Goal: Transaction & Acquisition: Purchase product/service

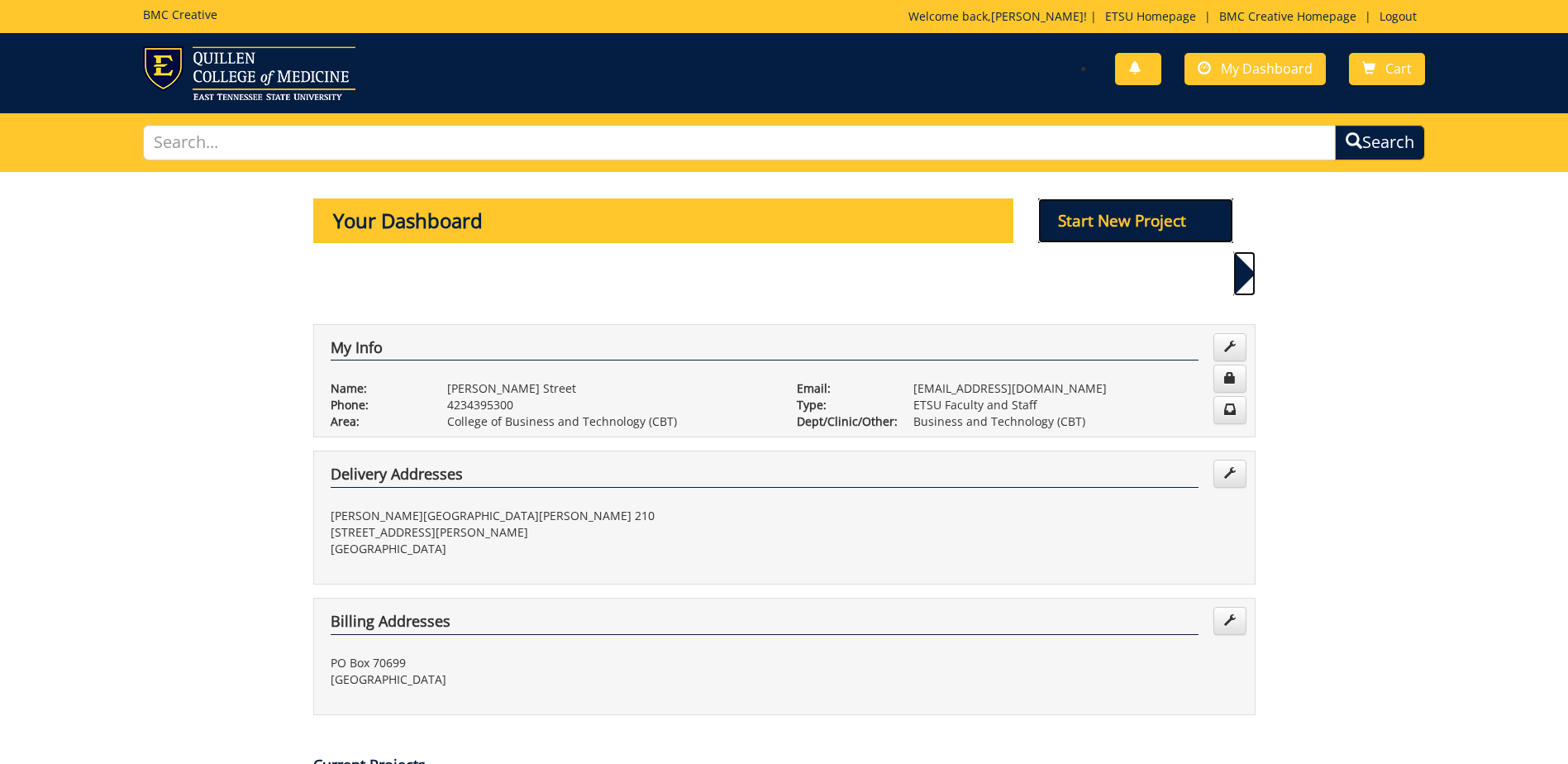
click at [1112, 216] on p "Start New Project" at bounding box center [1136, 221] width 195 height 45
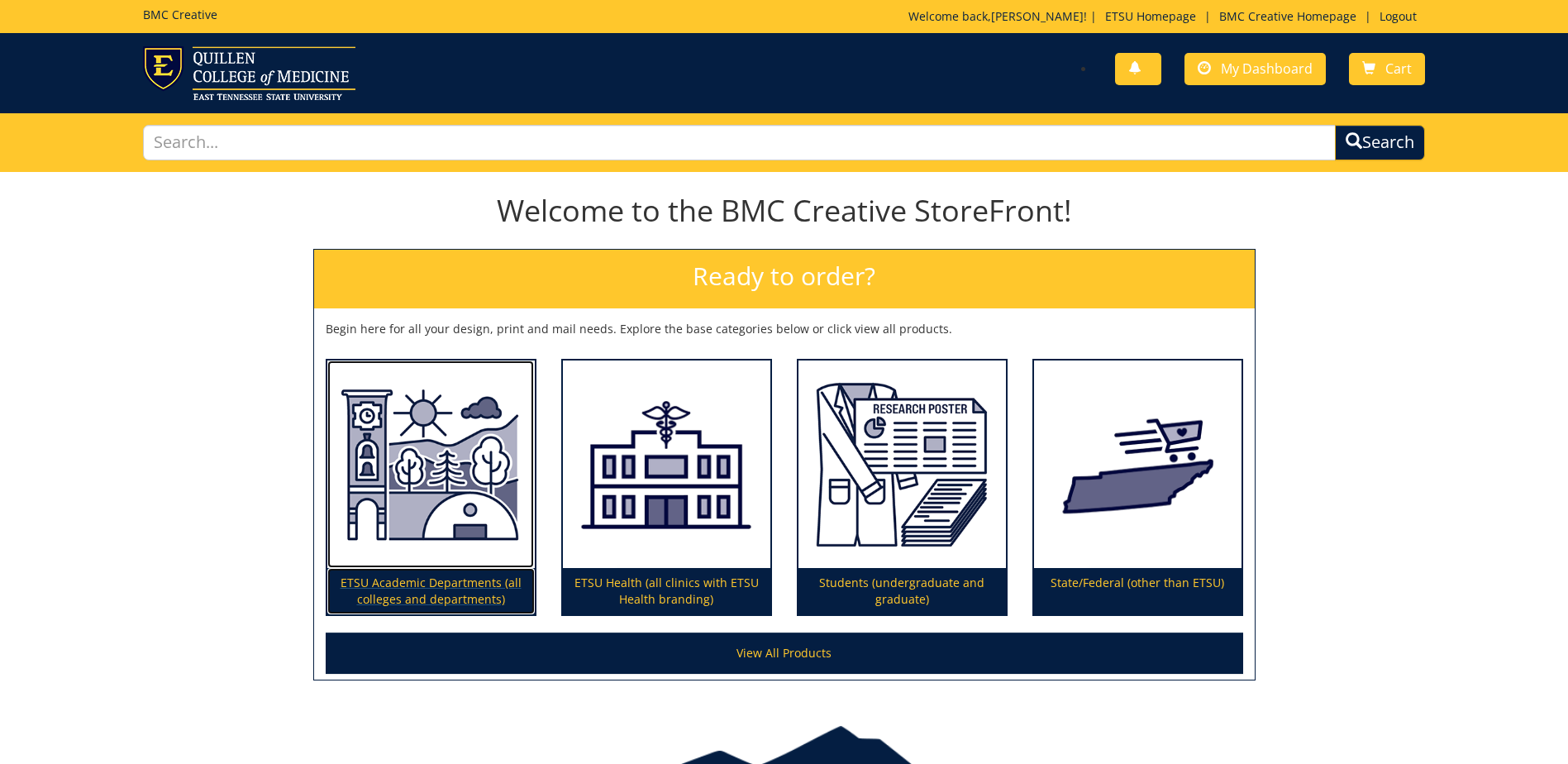
click at [397, 554] on img at bounding box center [431, 464] width 207 height 208
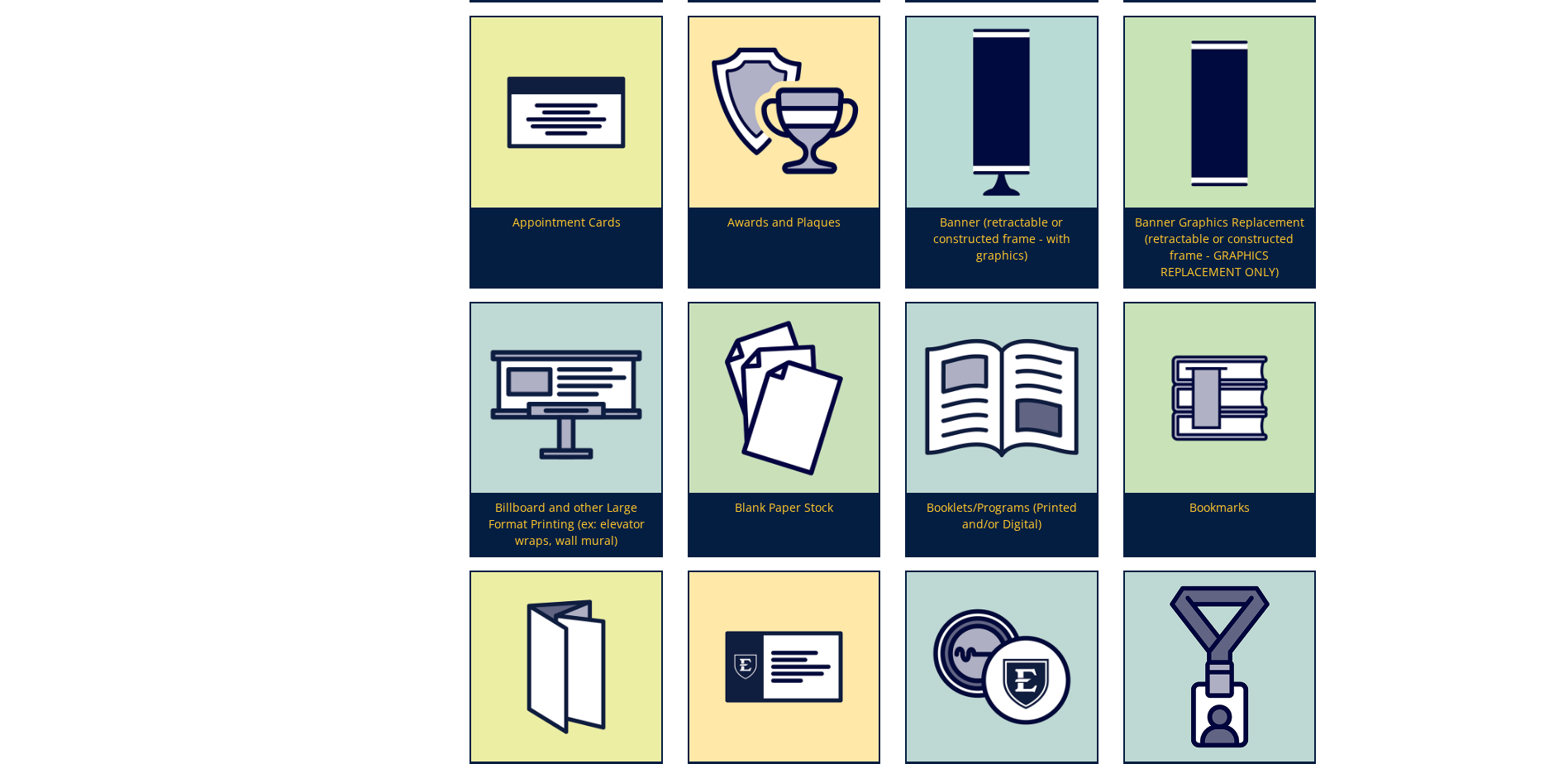
scroll to position [744, 0]
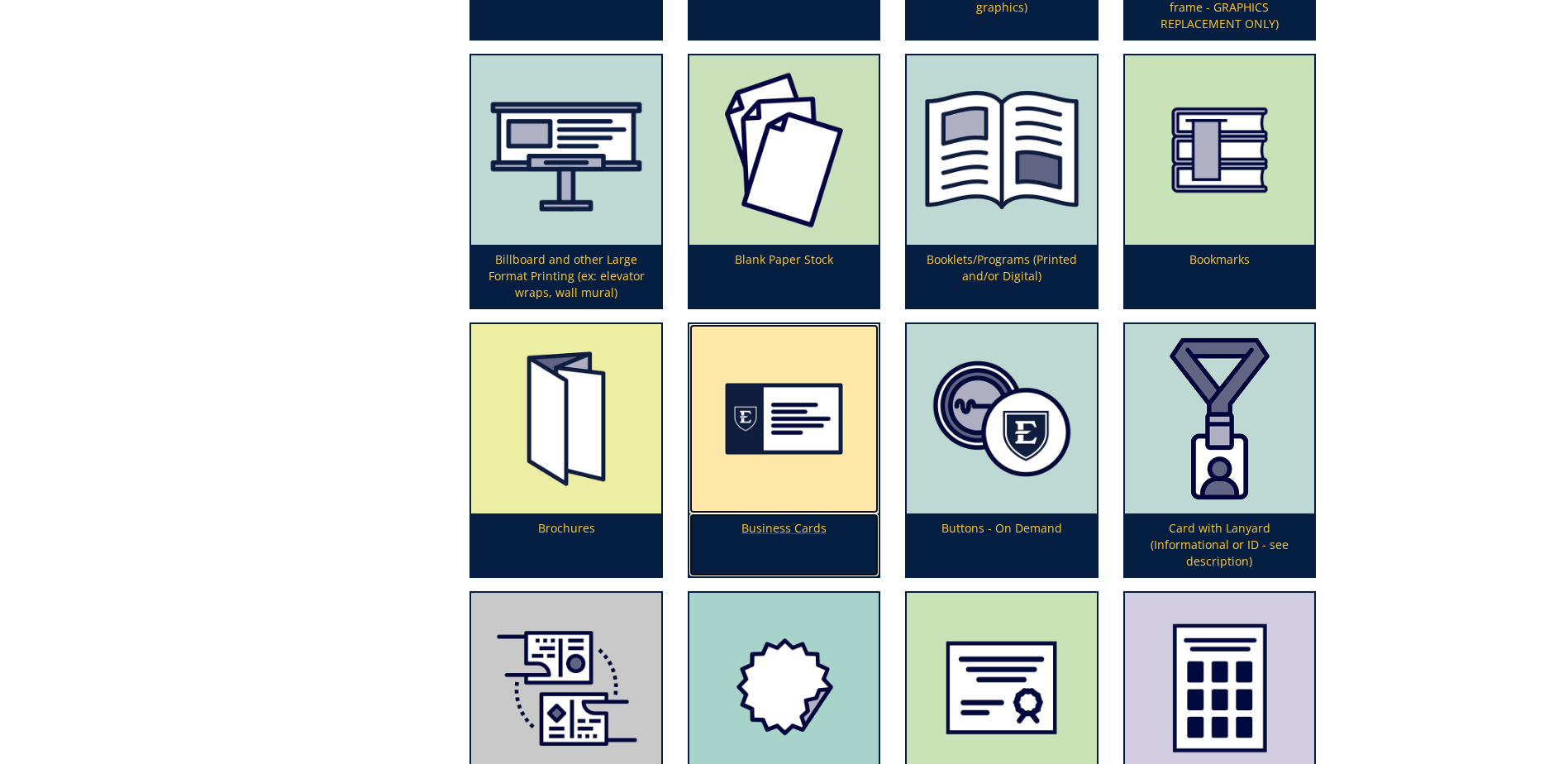
click at [760, 452] on img at bounding box center [784, 419] width 189 height 189
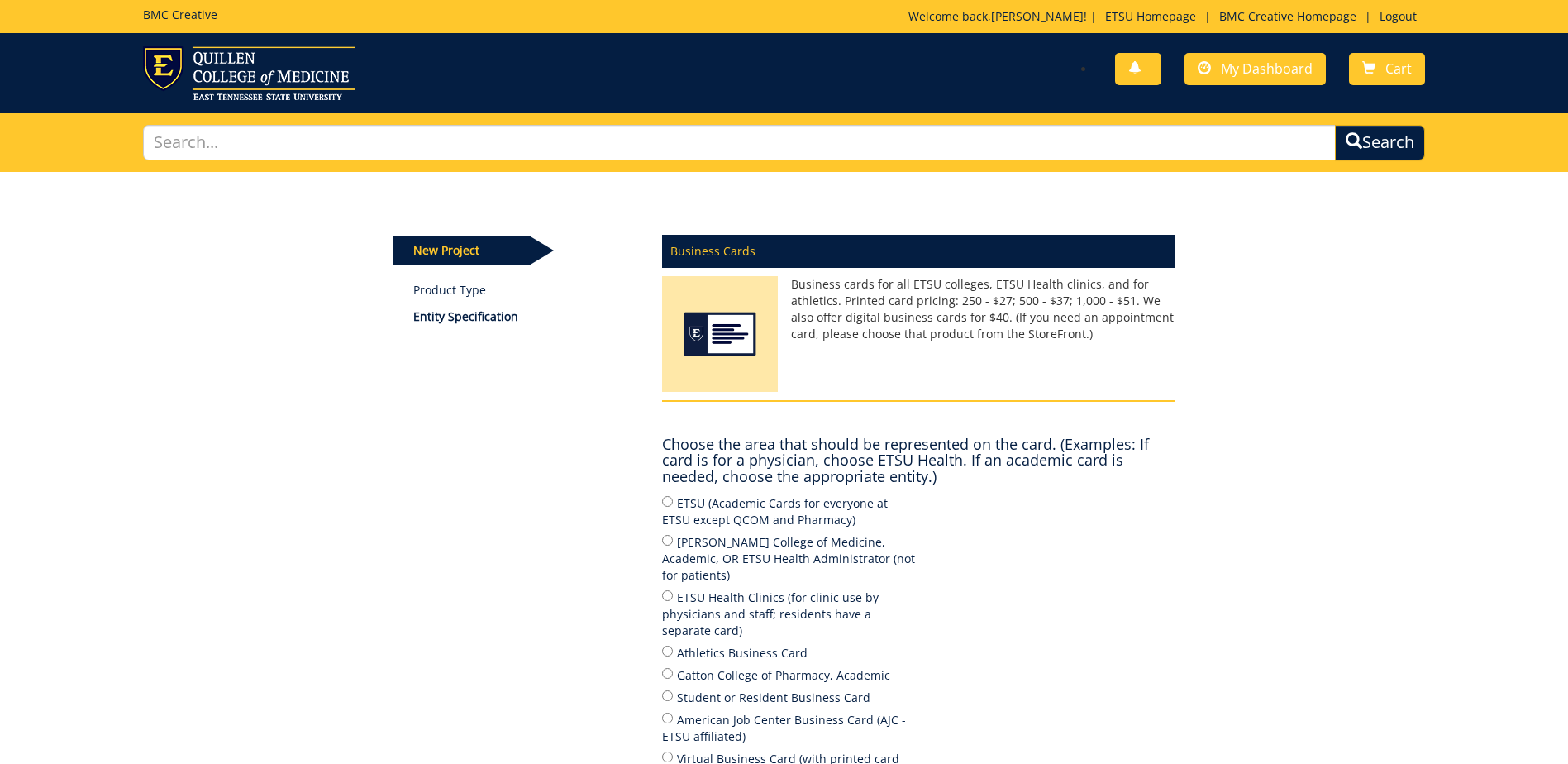
click at [706, 502] on label "ETSU (Academic Cards for everyone at ETSU except QCOM and Pharmacy)" at bounding box center [790, 510] width 256 height 35
click at [673, 502] on input "ETSU (Academic Cards for everyone at ETSU except QCOM and Pharmacy)" at bounding box center [667, 501] width 11 height 11
radio input "true"
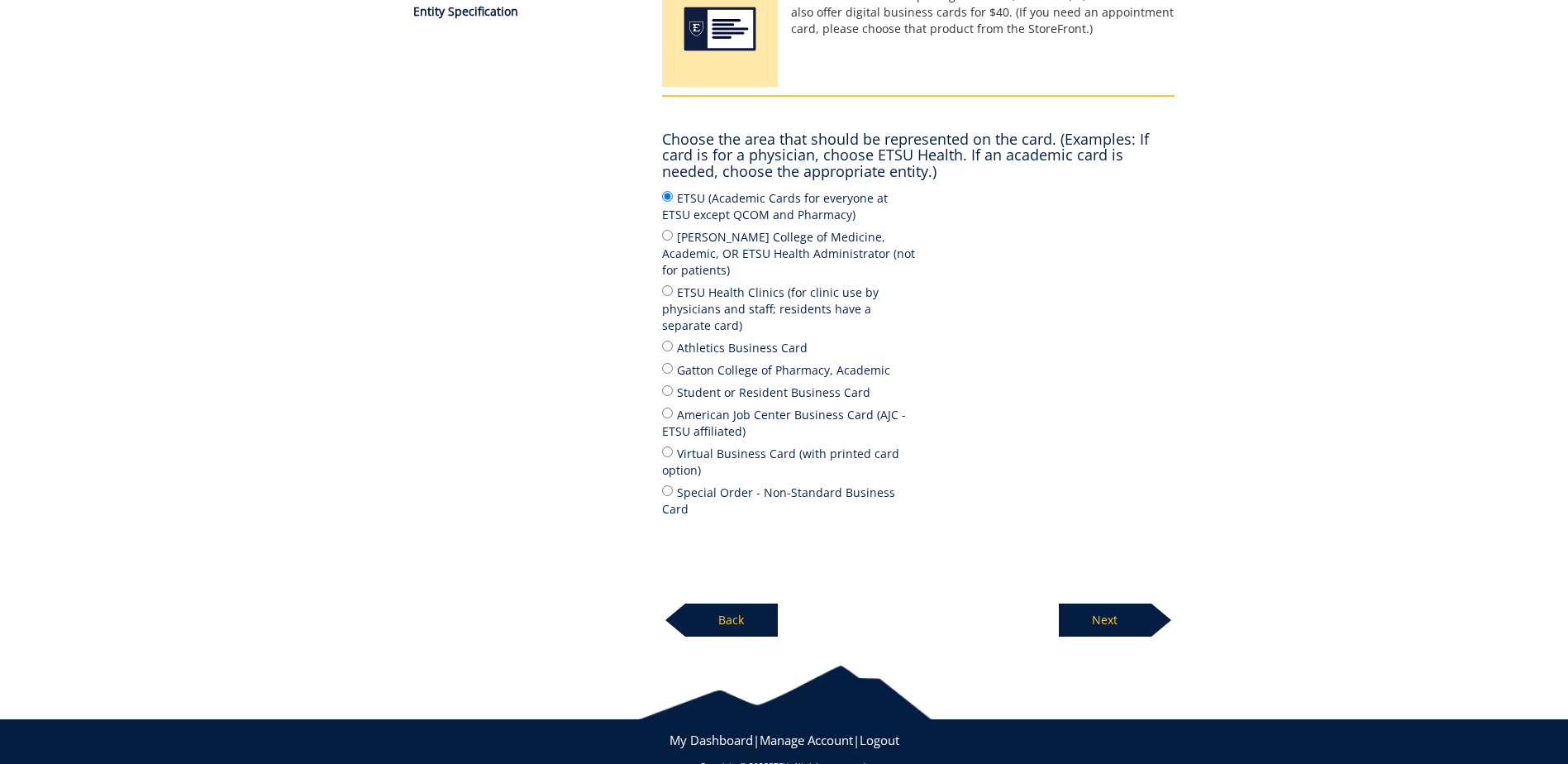
click at [1108, 603] on p "Next" at bounding box center [1105, 619] width 93 height 33
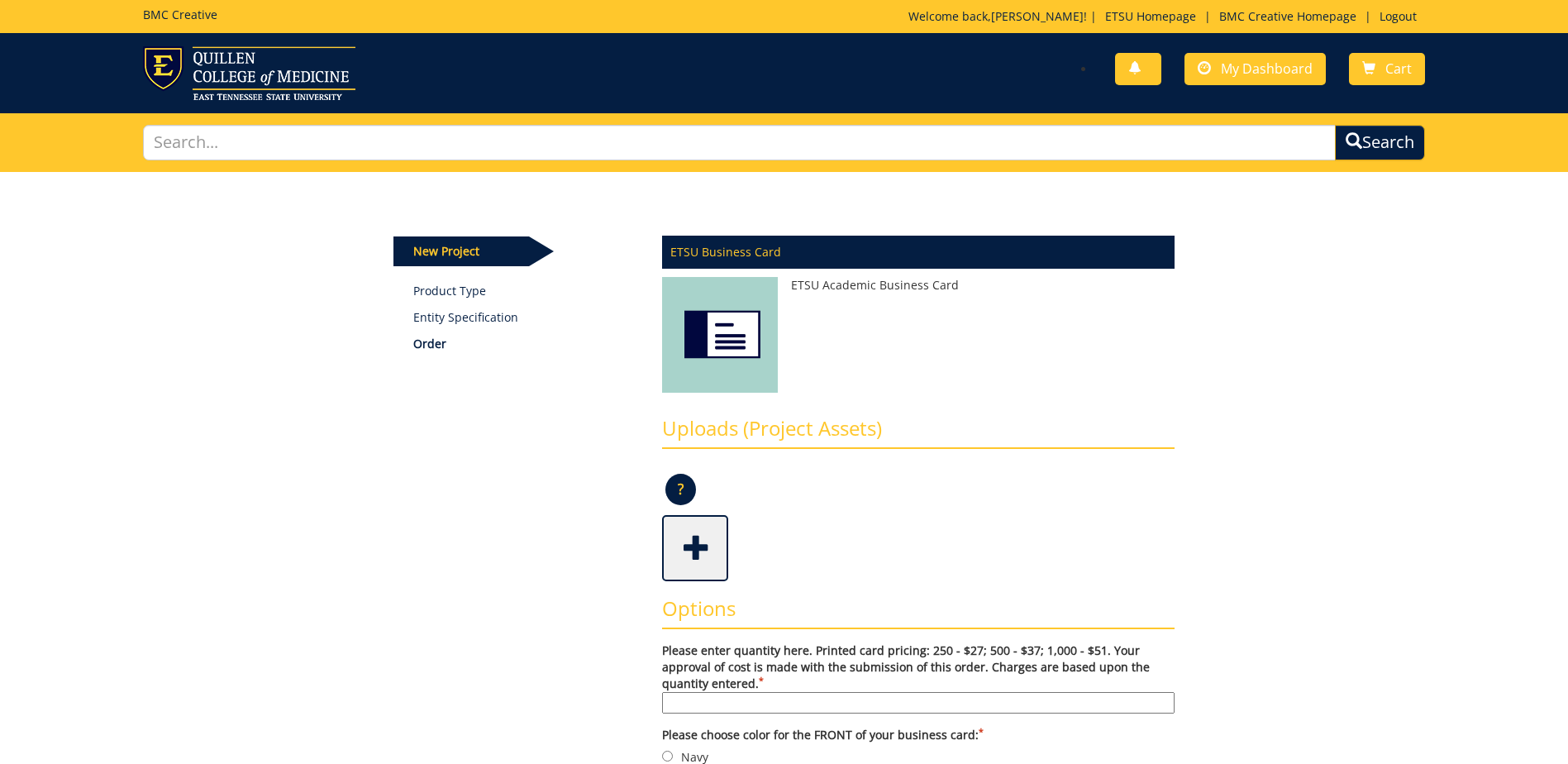
scroll to position [331, 0]
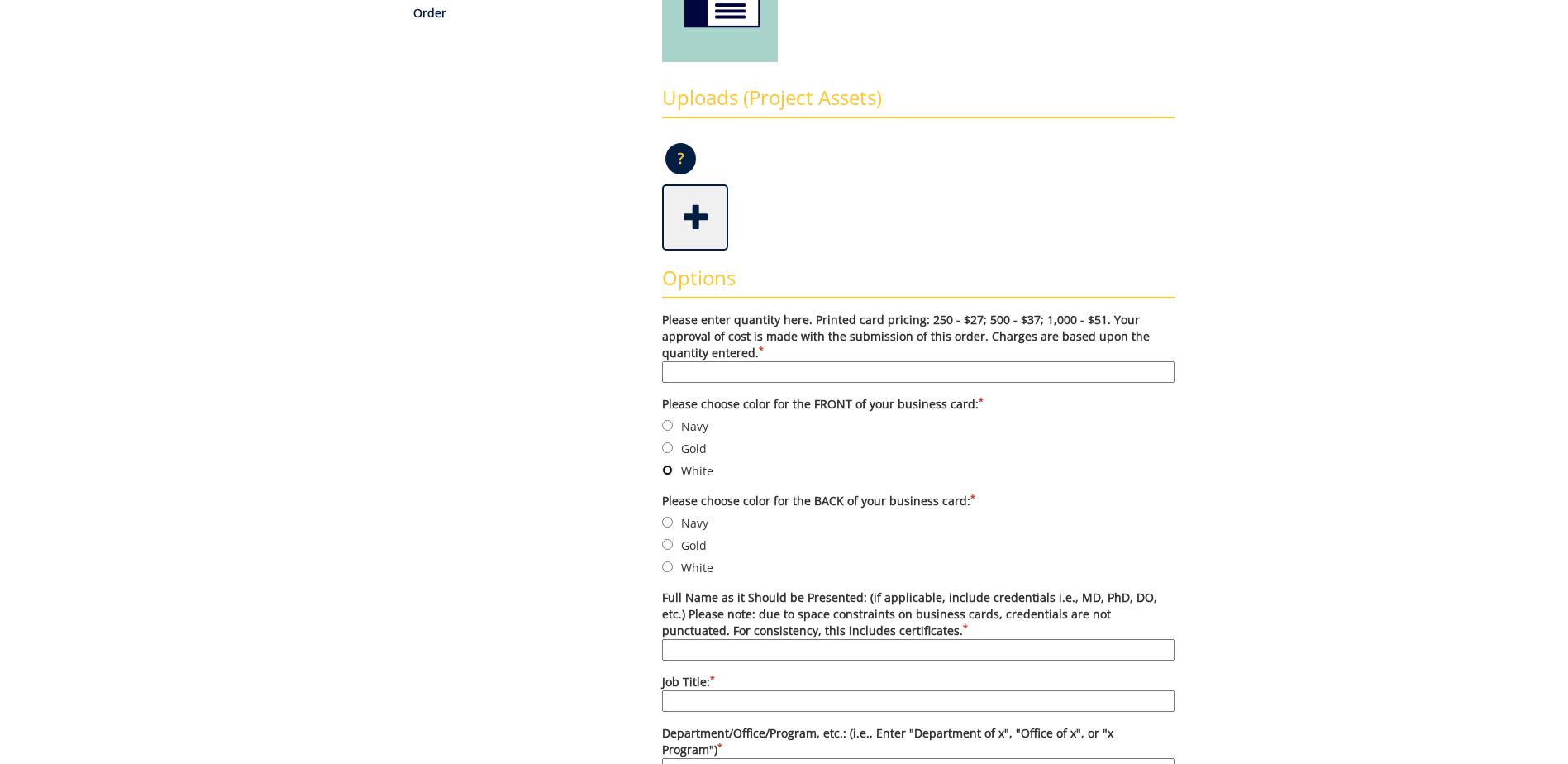
click at [671, 472] on input "White" at bounding box center [667, 470] width 11 height 11
radio input "true"
click at [667, 542] on input "Gold" at bounding box center [667, 544] width 11 height 11
radio input "true"
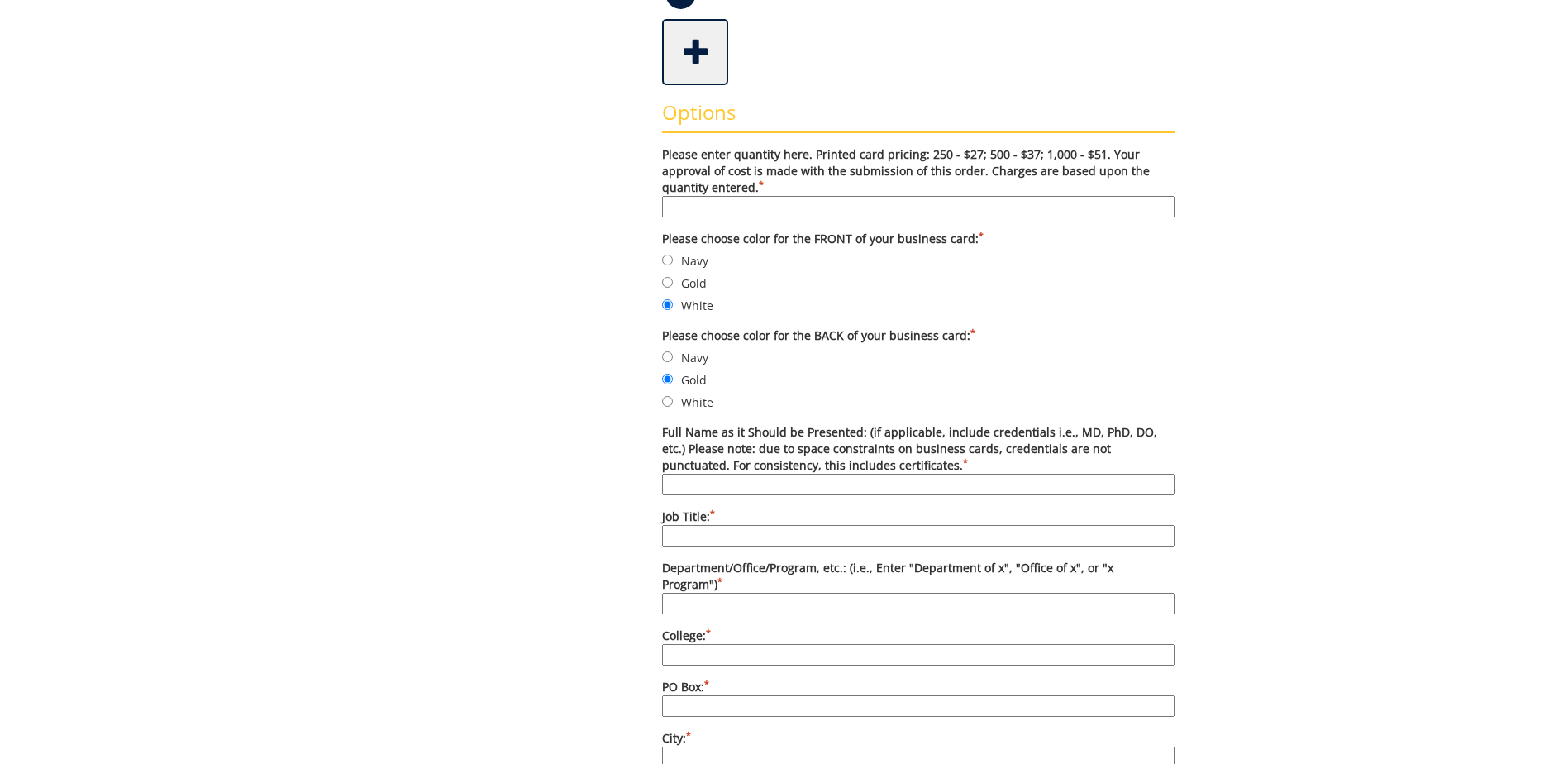
click at [708, 492] on input "Full Name as it Should be Presented: (if applicable, include credentials i.e., …" at bounding box center [918, 484] width 513 height 21
click at [683, 485] on input "Full Name as it Should be Presented: (if applicable, include credentials i.e., …" at bounding box center [918, 484] width 513 height 21
paste input "[PERSON_NAME]"
type input "Julina Pyanoe"
click at [690, 537] on input "Job Title: *" at bounding box center [918, 536] width 513 height 21
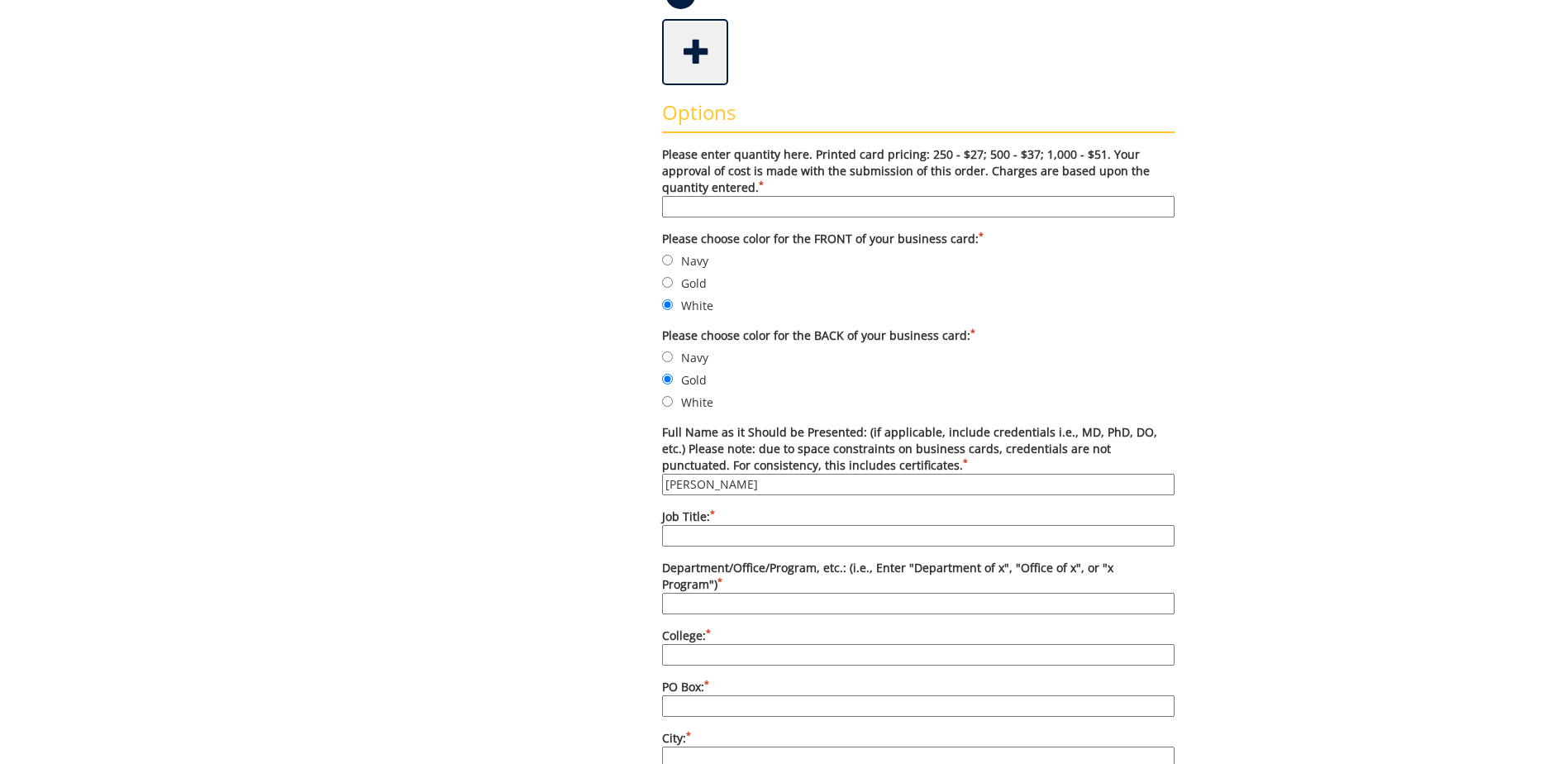
paste input "Director of Career Services"
type input "Director of Career Services"
click at [723, 592] on input "Department/Office/Program, etc.: (i.e., Enter "Department of x", "Office of x",…" at bounding box center [918, 603] width 513 height 21
click at [762, 644] on input "College: *" at bounding box center [918, 655] width 513 height 21
paste input "College of Business and Technology"
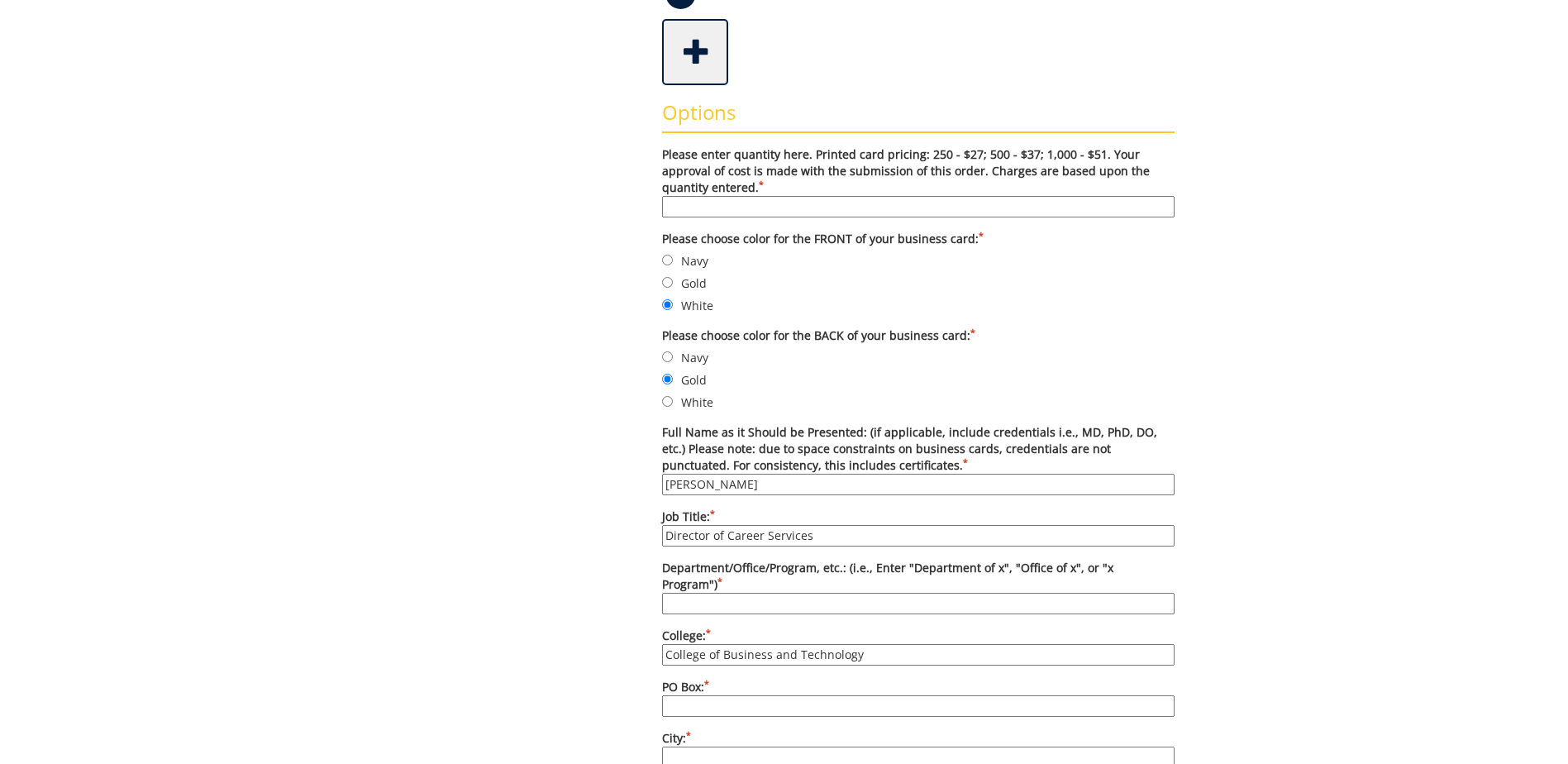
type input "College of Business and Technology"
click at [568, 582] on div "Some kind of message here. New Project Product Type Entity Specification Order …" at bounding box center [784, 635] width 806 height 1919
click at [725, 536] on input "Director of Career Services" at bounding box center [918, 536] width 513 height 21
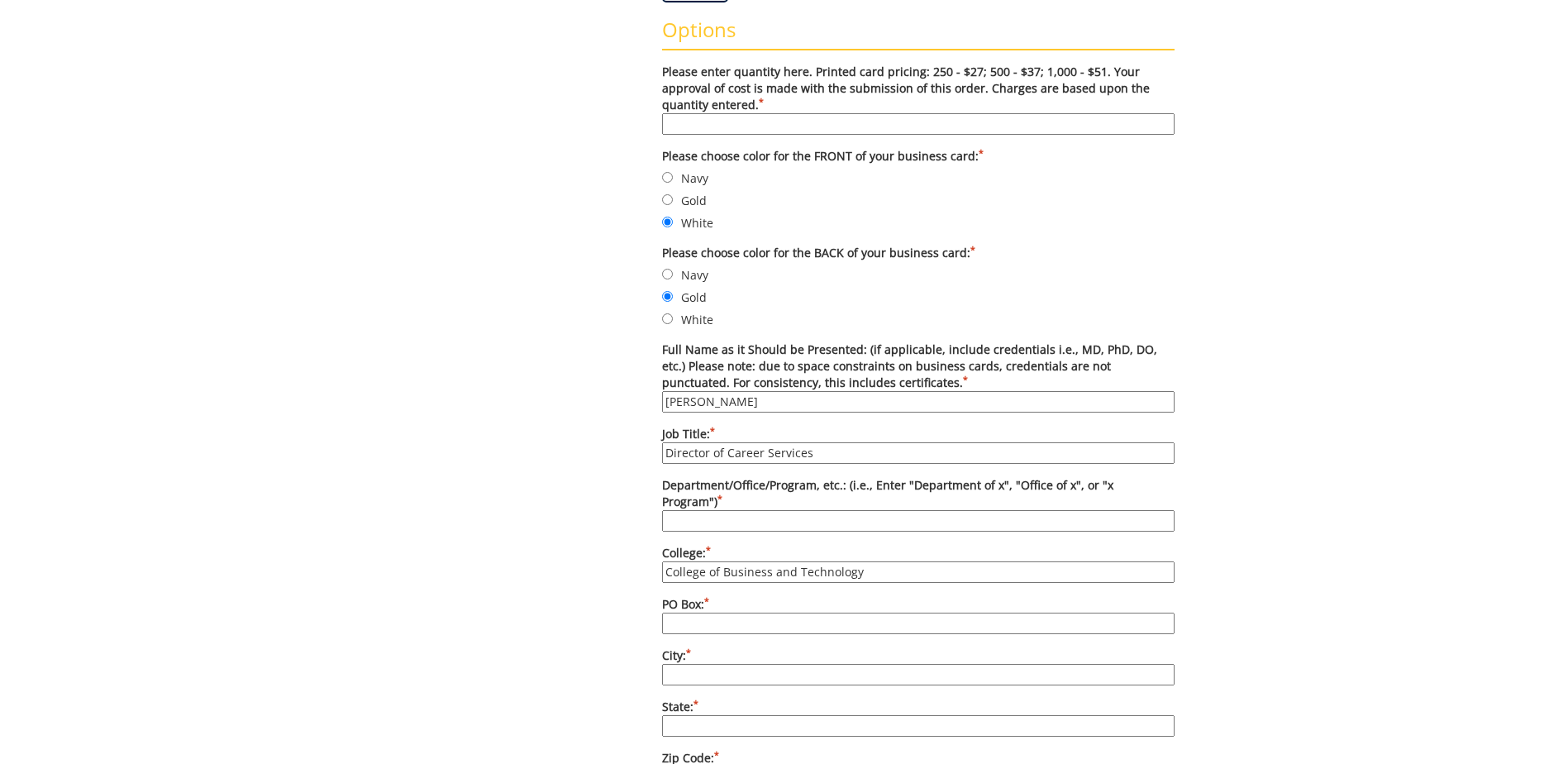
click at [712, 510] on input "Department/Office/Program, etc.: (i.e., Enter "Department of x", "Office of x",…" at bounding box center [918, 521] width 513 height 21
click at [475, 550] on div "Some kind of message here. New Project Product Type Entity Specification Order …" at bounding box center [784, 553] width 806 height 1919
click at [792, 510] on input "Department/Office/Program, etc.: (i.e., Enter "Department of x", "Office of x",…" at bounding box center [918, 521] width 513 height 21
type input "N/A"
click at [761, 615] on input "PO Box: *" at bounding box center [918, 624] width 513 height 21
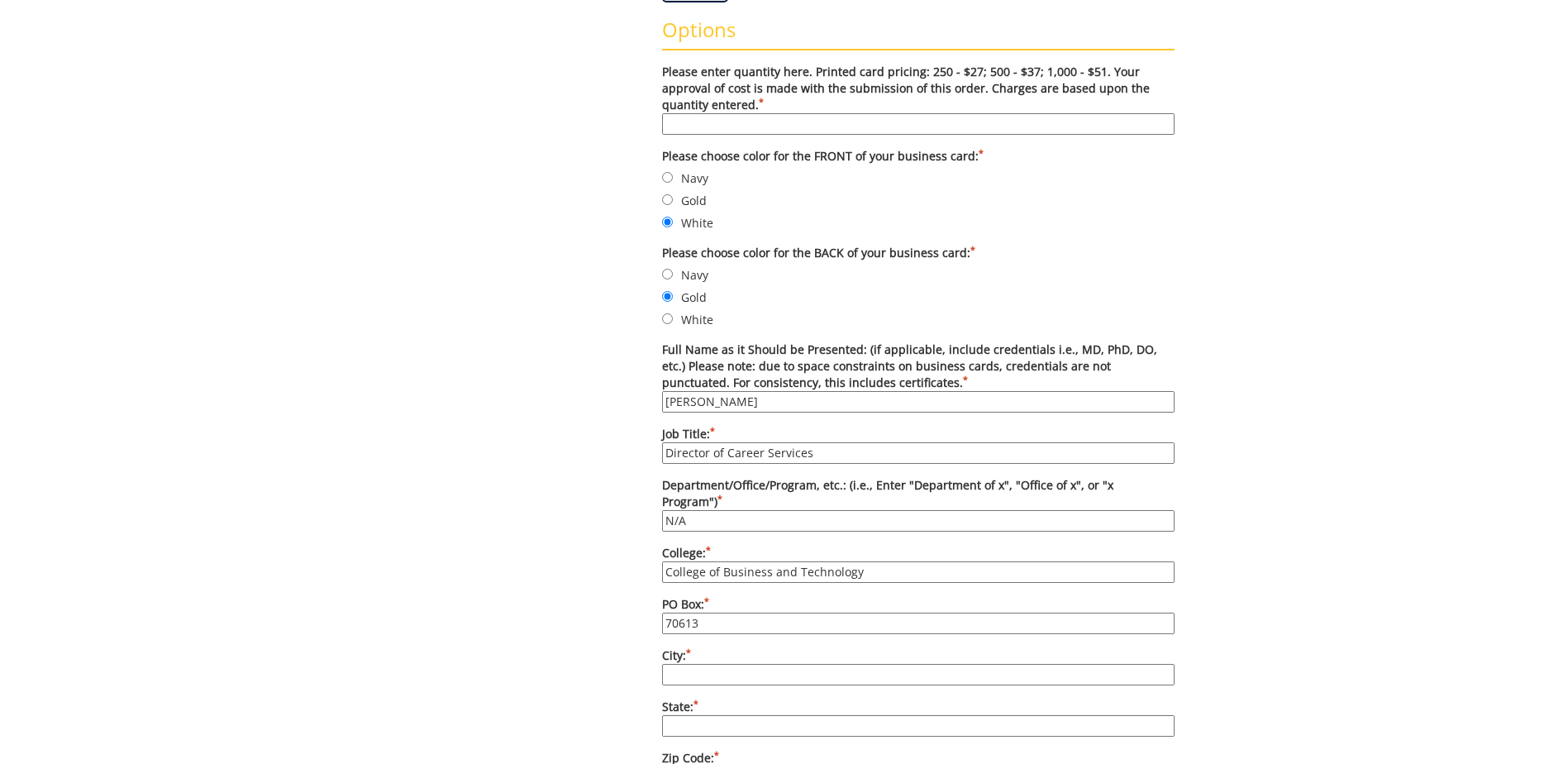
type input "70613"
click at [703, 664] on input "City: *" at bounding box center [918, 675] width 513 height 21
type input "Johnson City"
type input "37614"
type input "4234395300"
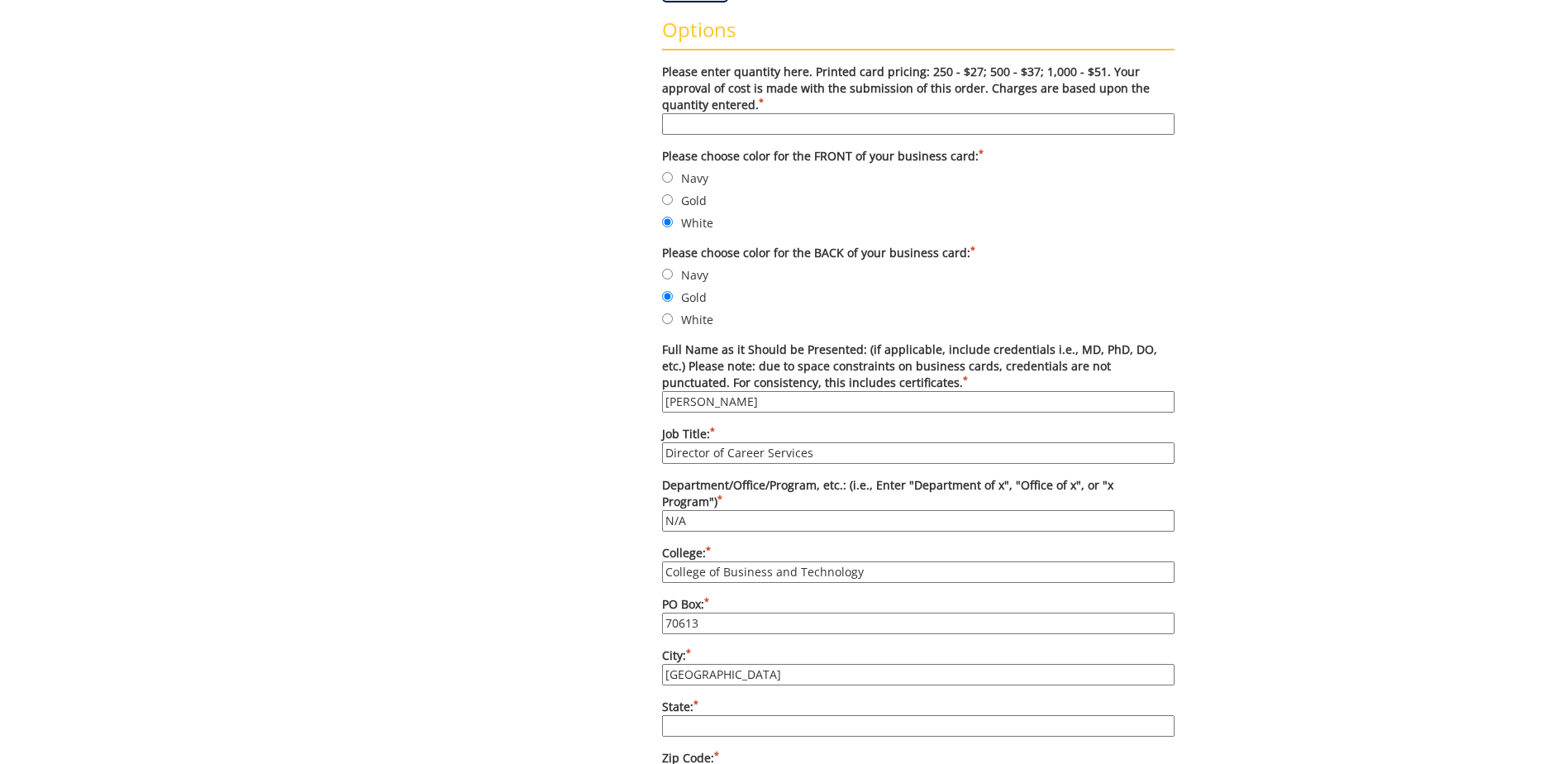
type input "[EMAIL_ADDRESS][DOMAIN_NAME]"
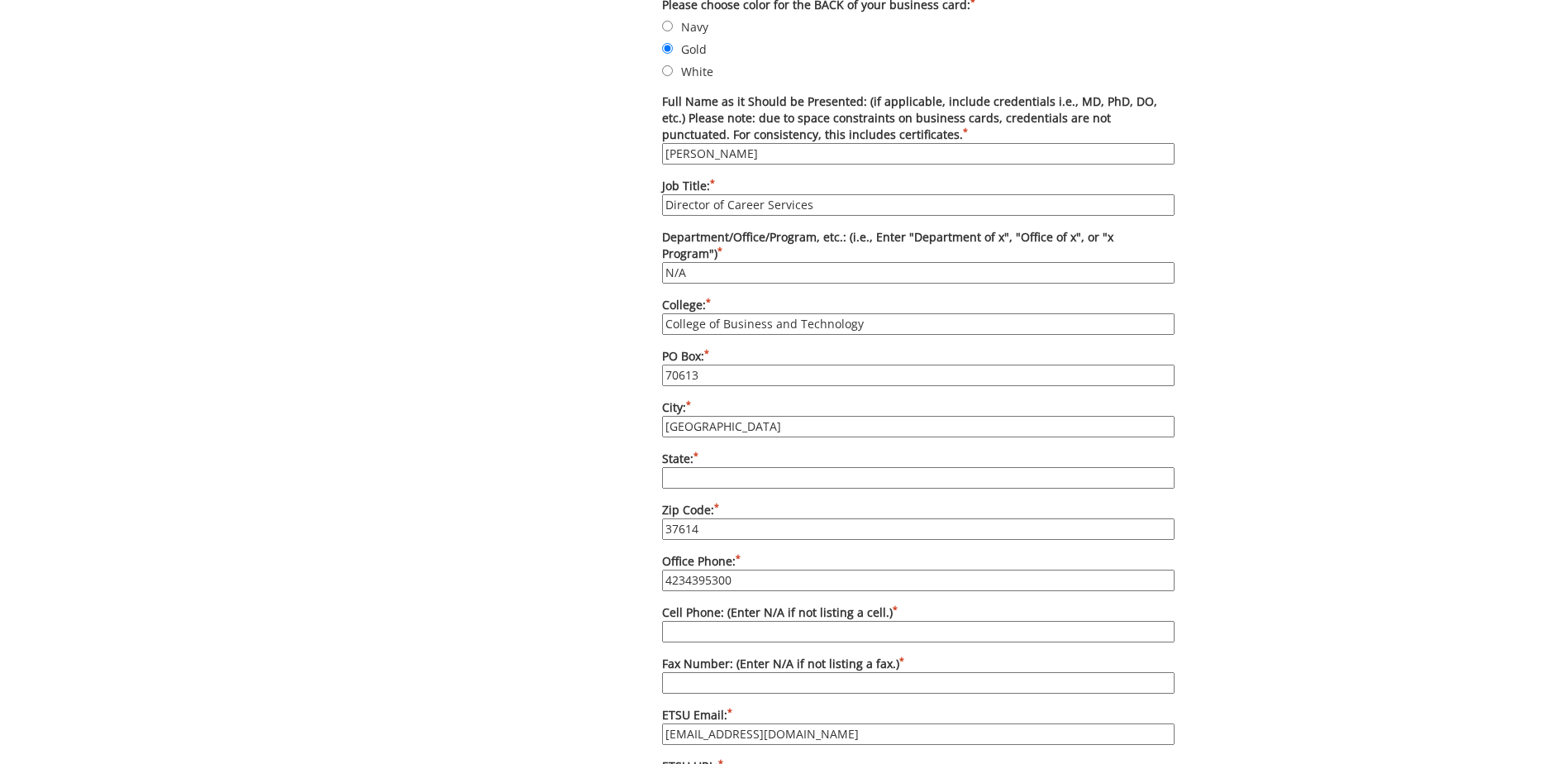
click at [553, 462] on div "Some kind of message here. New Project Product Type Entity Specification Order …" at bounding box center [784, 305] width 806 height 1919
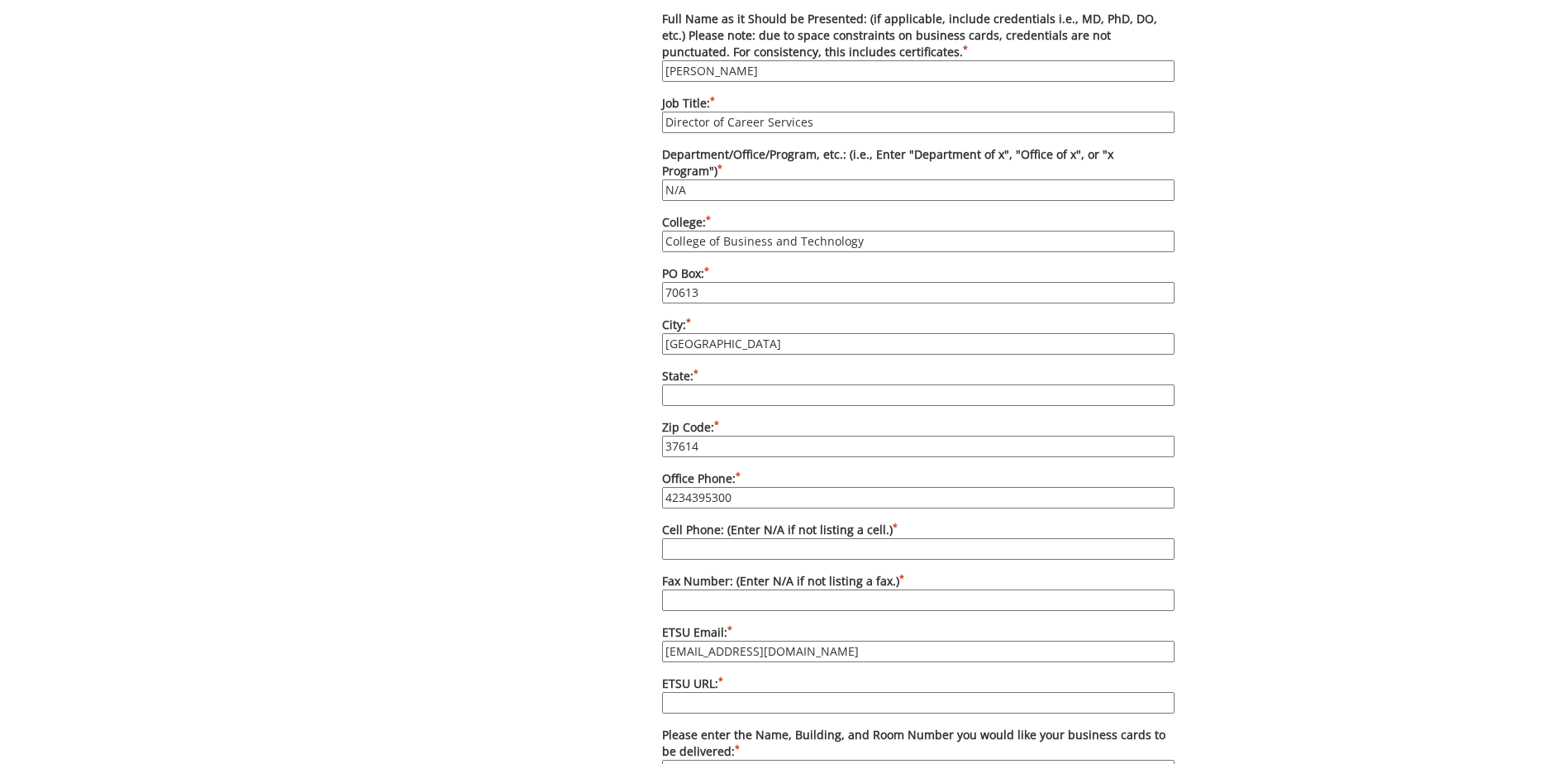
click at [736, 487] on input "4234395300" at bounding box center [918, 498] width 513 height 21
click at [533, 476] on div "Some kind of message here. New Project Product Type Entity Specification Order …" at bounding box center [784, 222] width 806 height 1919
type input "423-439-5656"
type input "N/A"
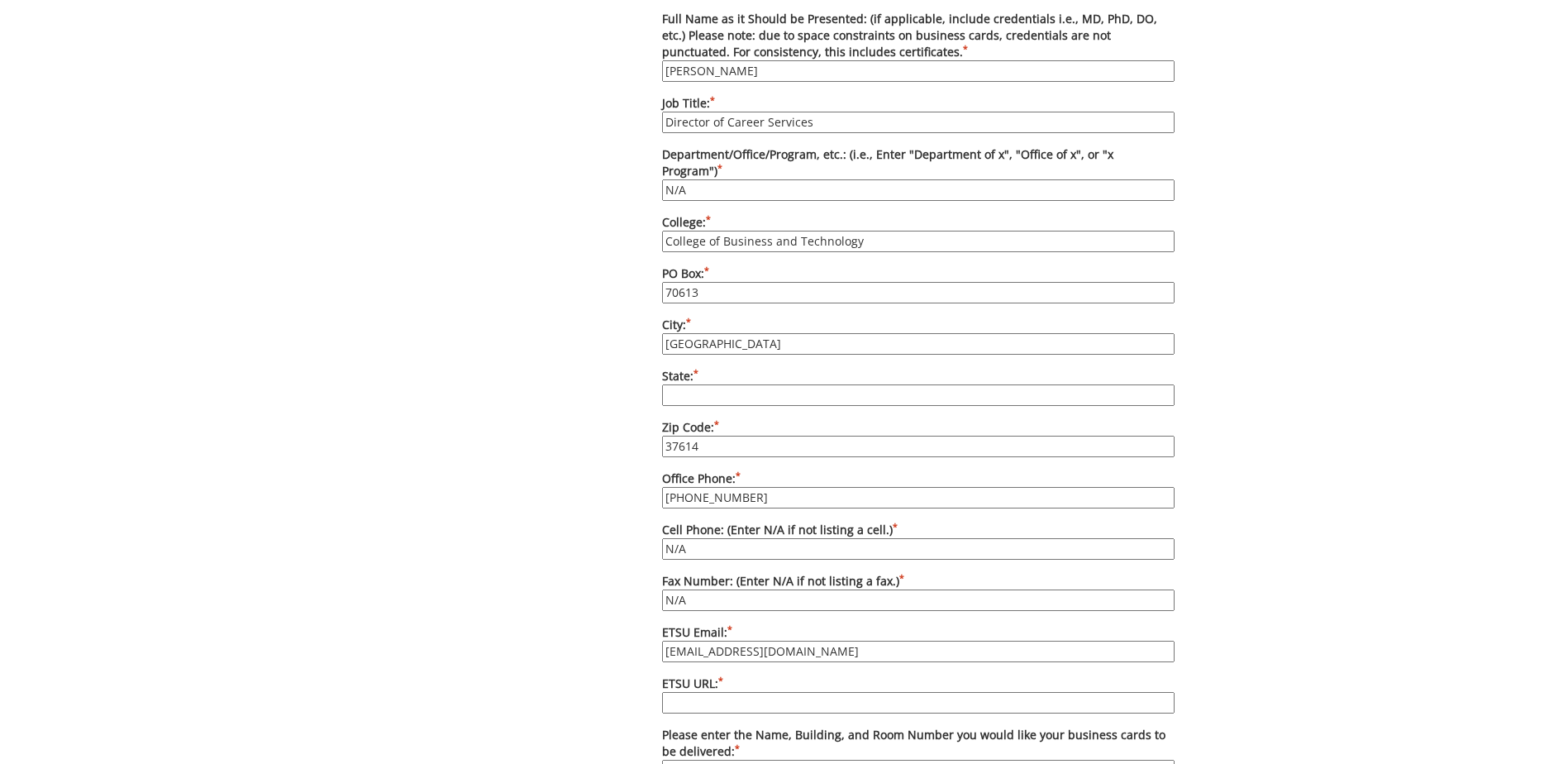
scroll to position [1075, 0]
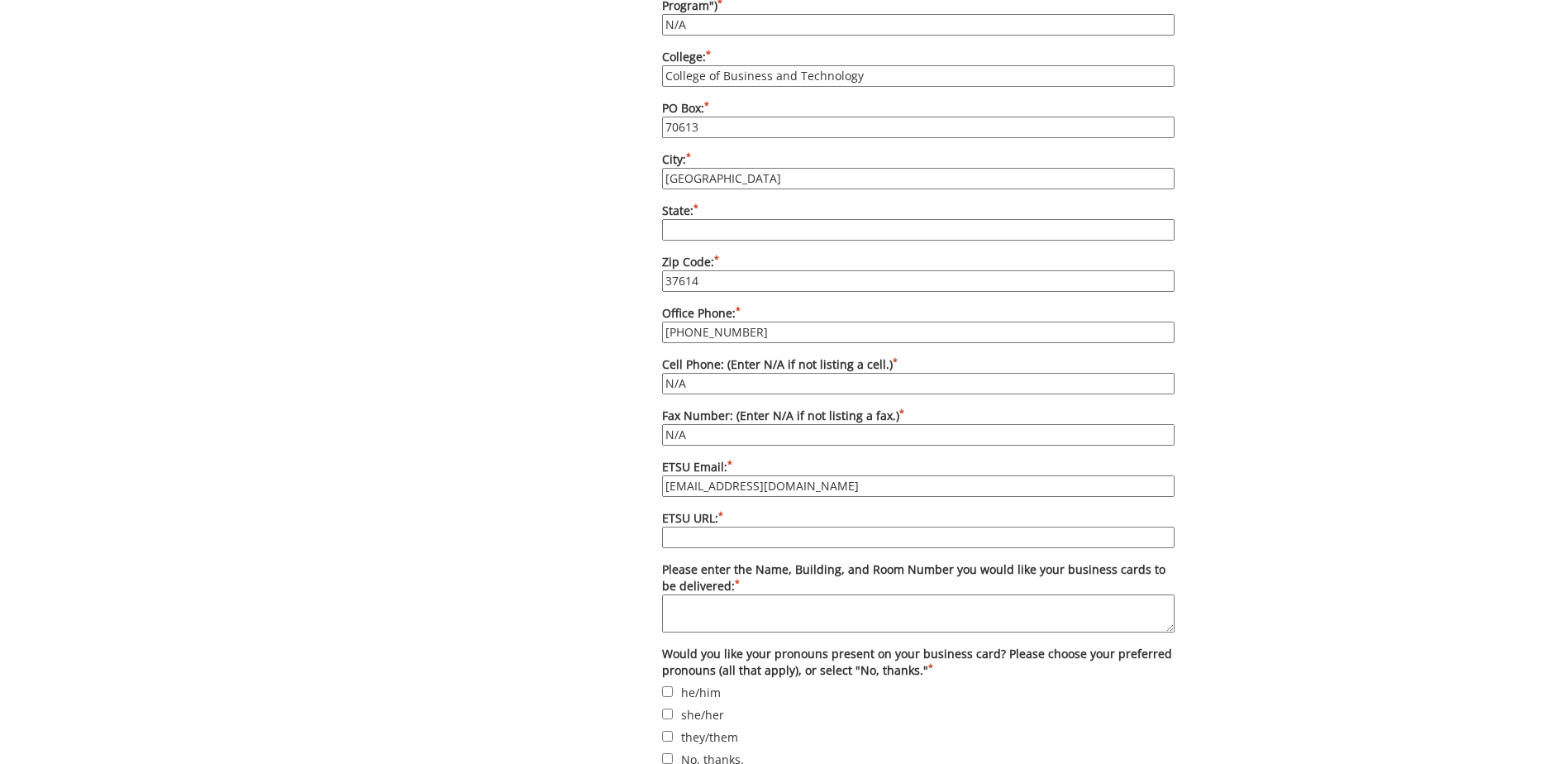
click at [791, 477] on input "[EMAIL_ADDRESS][DOMAIN_NAME]" at bounding box center [918, 486] width 513 height 21
paste input "cbatcareers"
type input "cbatcareers@etsu.edu"
click at [722, 526] on input "ETSU URL: *" at bounding box center [918, 537] width 513 height 21
paste input "etsu.edu/cbat)"
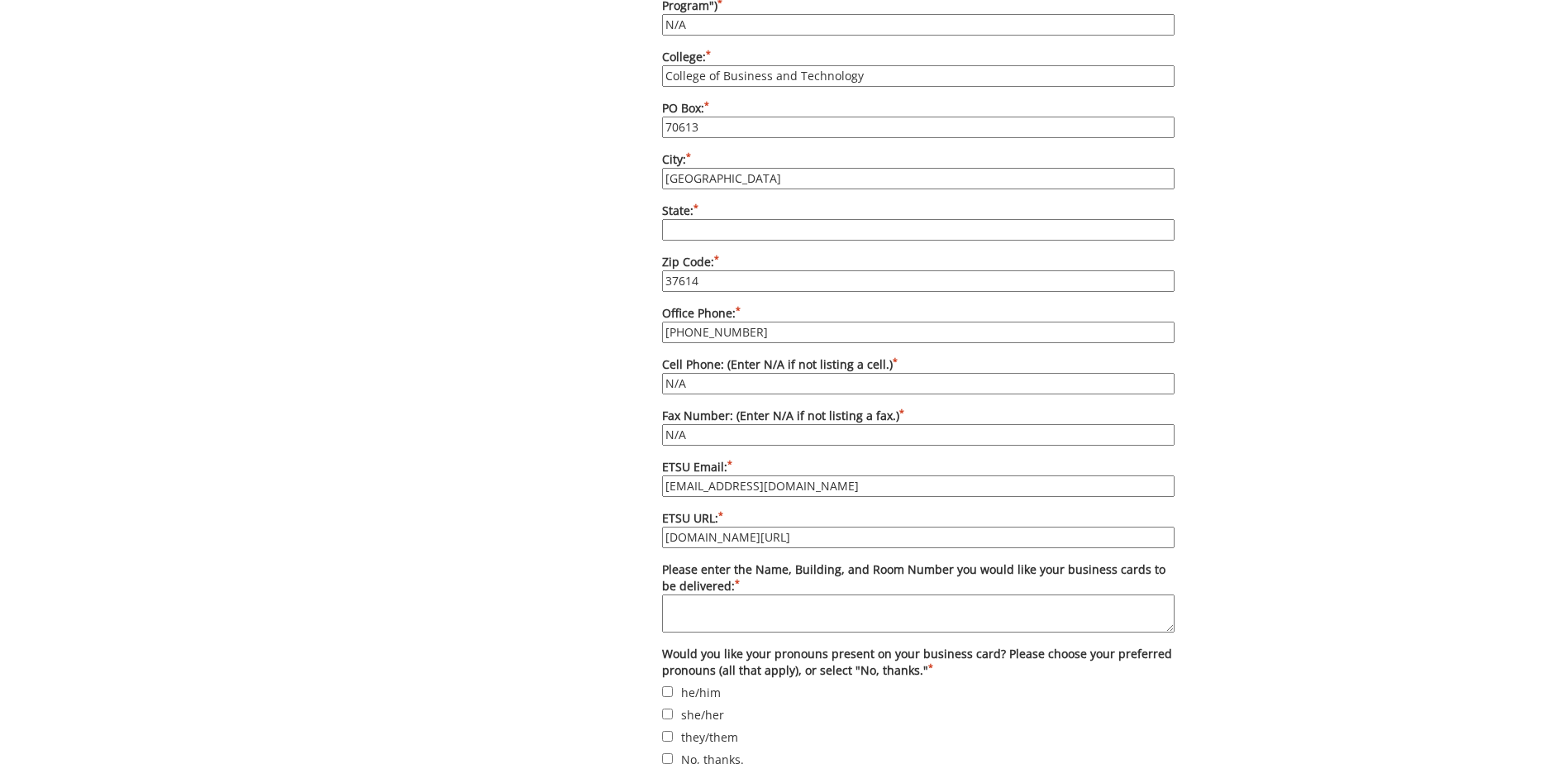
type input "etsu.edu/cbat"
click at [585, 600] on div "Some kind of message here. New Project Product Type Entity Specification Order …" at bounding box center [784, 57] width 806 height 1919
click at [677, 597] on textarea "Please enter the Name, Building, and Room Number you would like your business c…" at bounding box center [918, 613] width 513 height 38
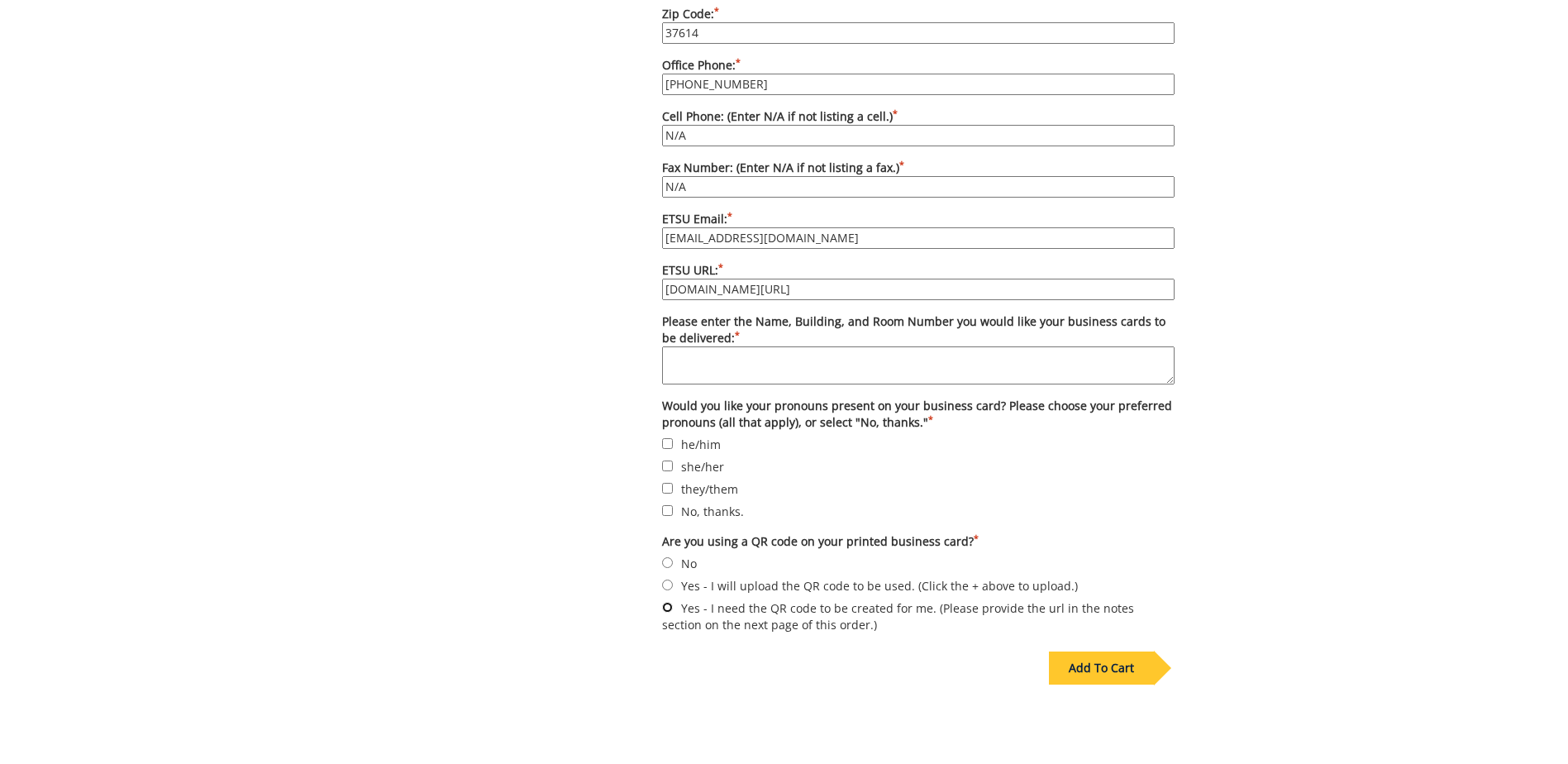
click at [666, 602] on input "Yes - I need the QR code to be created for me. (Please provide the url in the n…" at bounding box center [667, 608] width 11 height 11
radio input "true"
click at [674, 502] on label "No, thanks." at bounding box center [918, 511] width 513 height 18
click at [673, 505] on input "No, thanks." at bounding box center [667, 510] width 11 height 11
checkbox input "true"
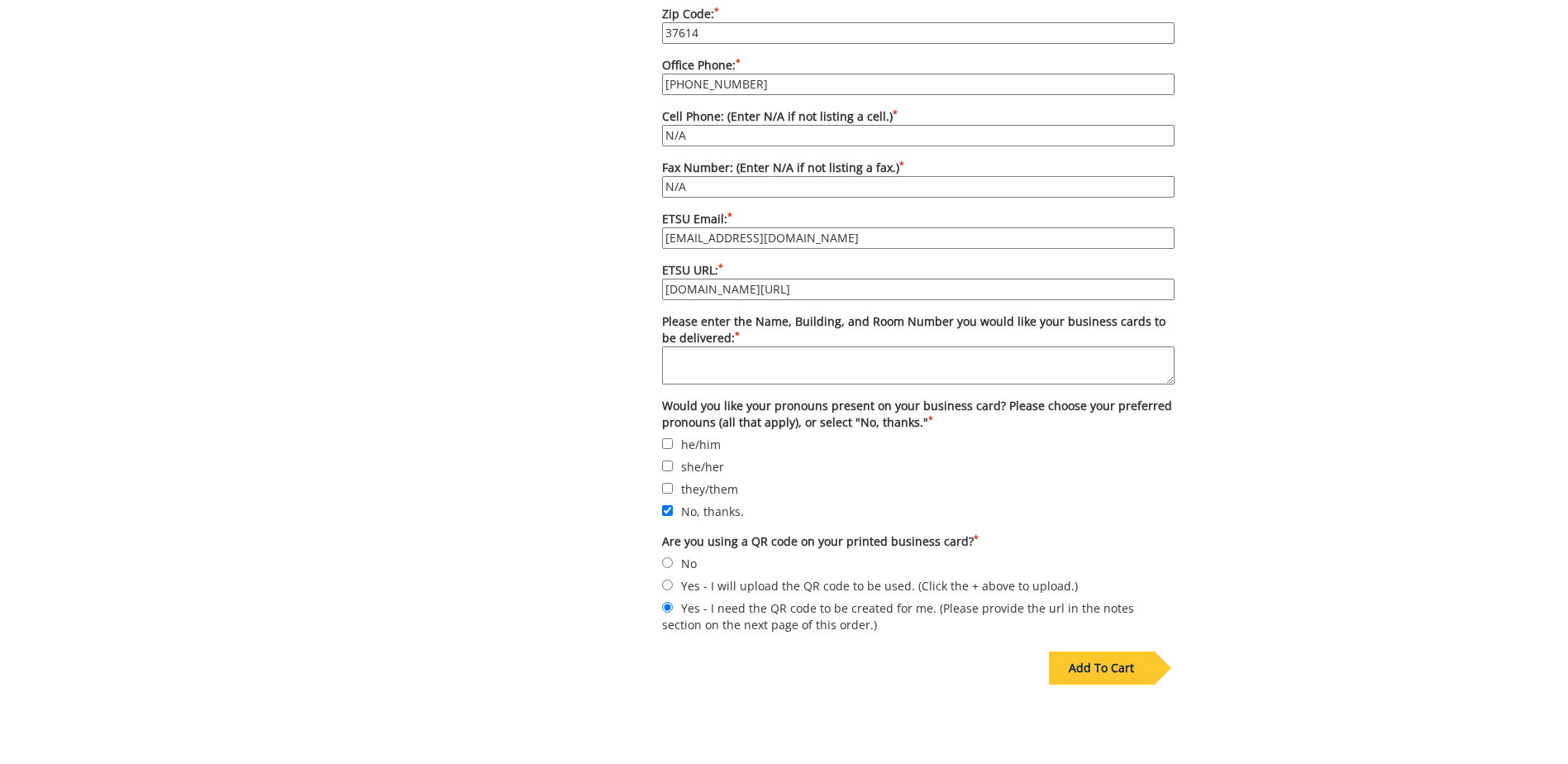
click at [767, 351] on textarea "Please enter the Name, Building, and Room Number you would like your business c…" at bounding box center [918, 365] width 513 height 38
type textarea "Sam Wilson Hall, Room 210"
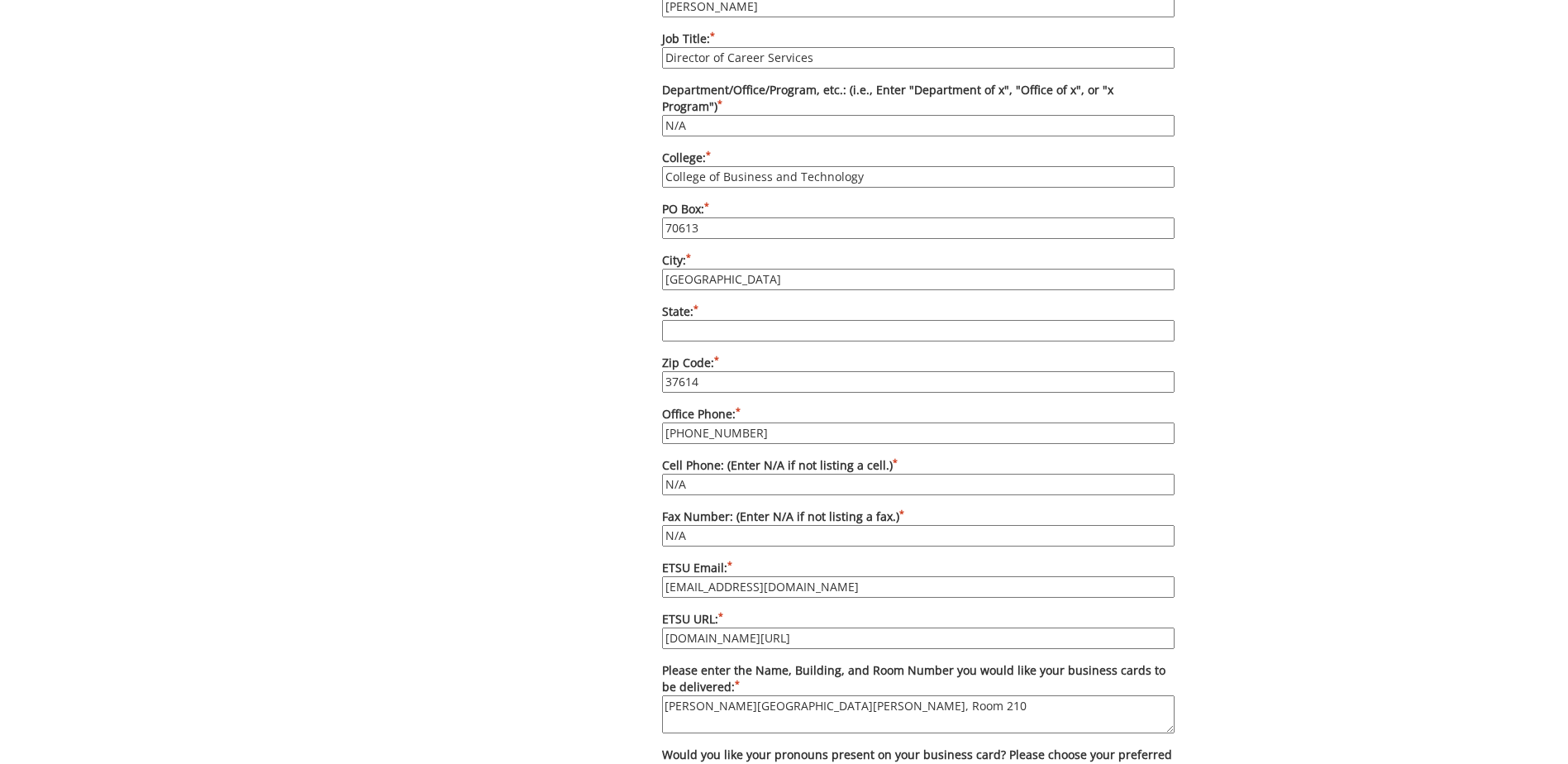
scroll to position [809, 0]
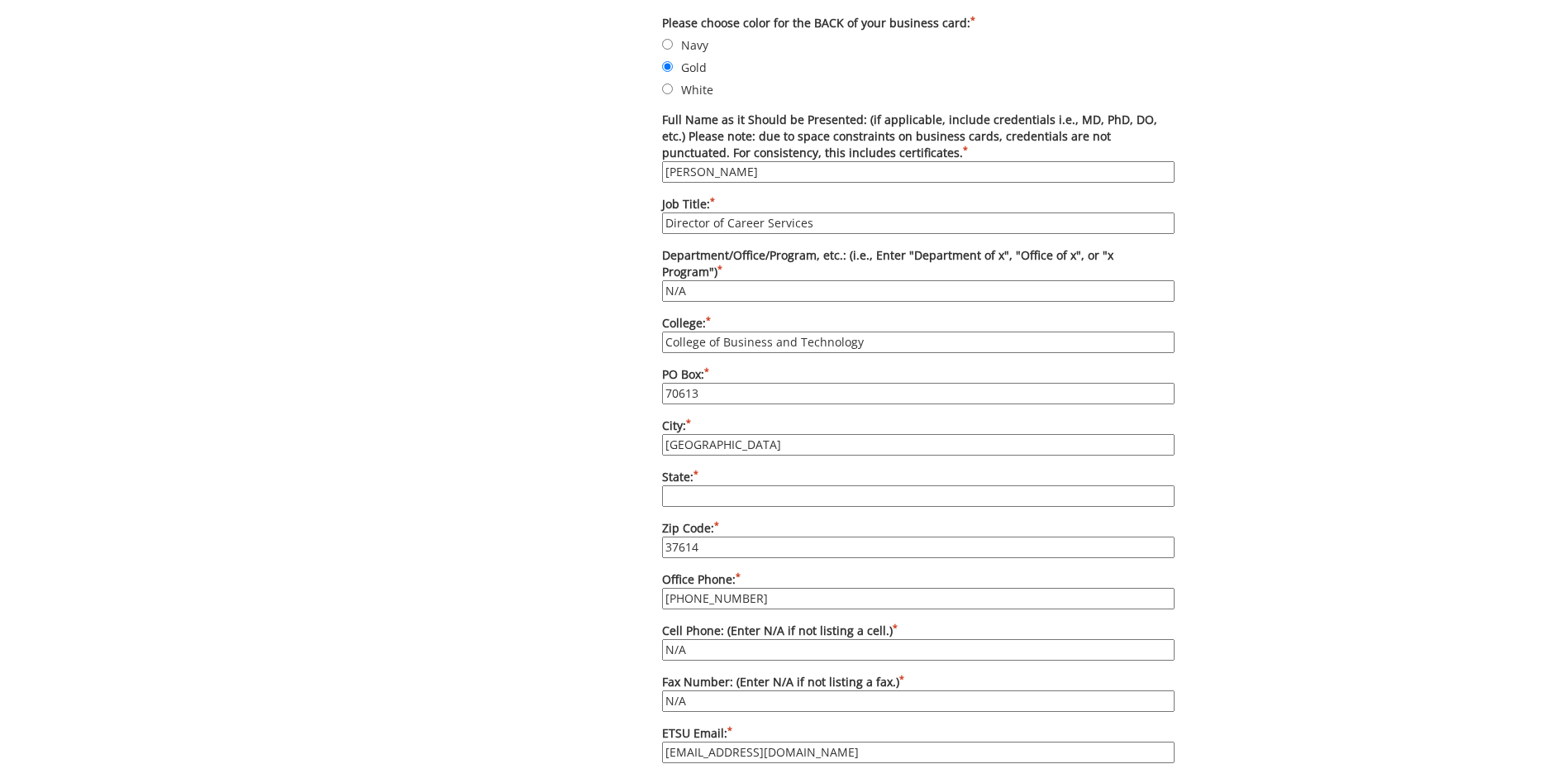
click at [574, 233] on div "Some kind of message here. New Project Product Type Entity Specification Order …" at bounding box center [784, 323] width 806 height 1919
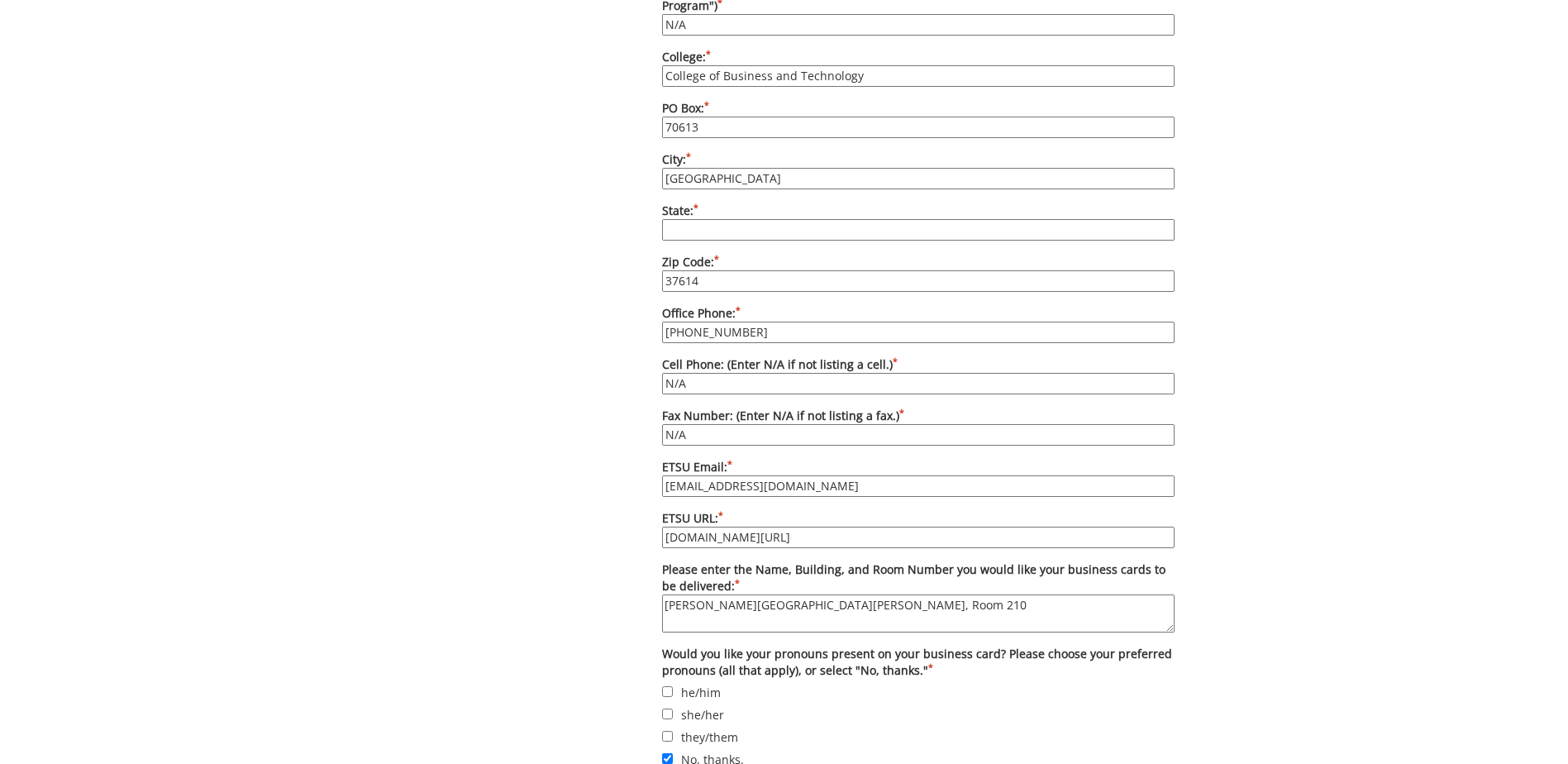
scroll to position [1470, 0]
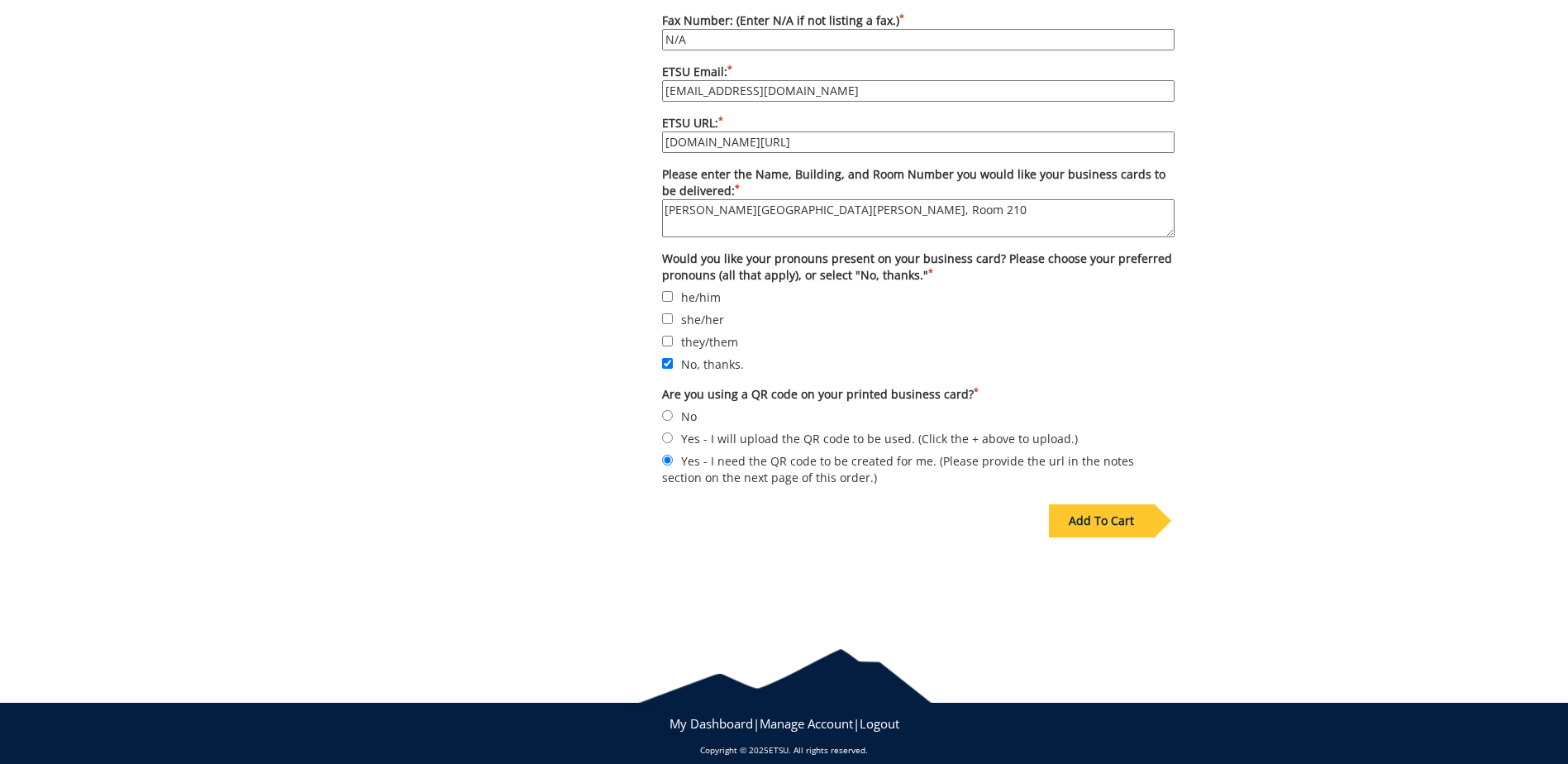
drag, startPoint x: 792, startPoint y: 447, endPoint x: 789, endPoint y: 439, distance: 8.5
click at [792, 451] on label "Yes - I need the QR code to be created for me. (Please provide the url in the n…" at bounding box center [918, 468] width 513 height 35
click at [673, 455] on input "Yes - I need the QR code to be created for me. (Please provide the url in the n…" at bounding box center [667, 460] width 11 height 11
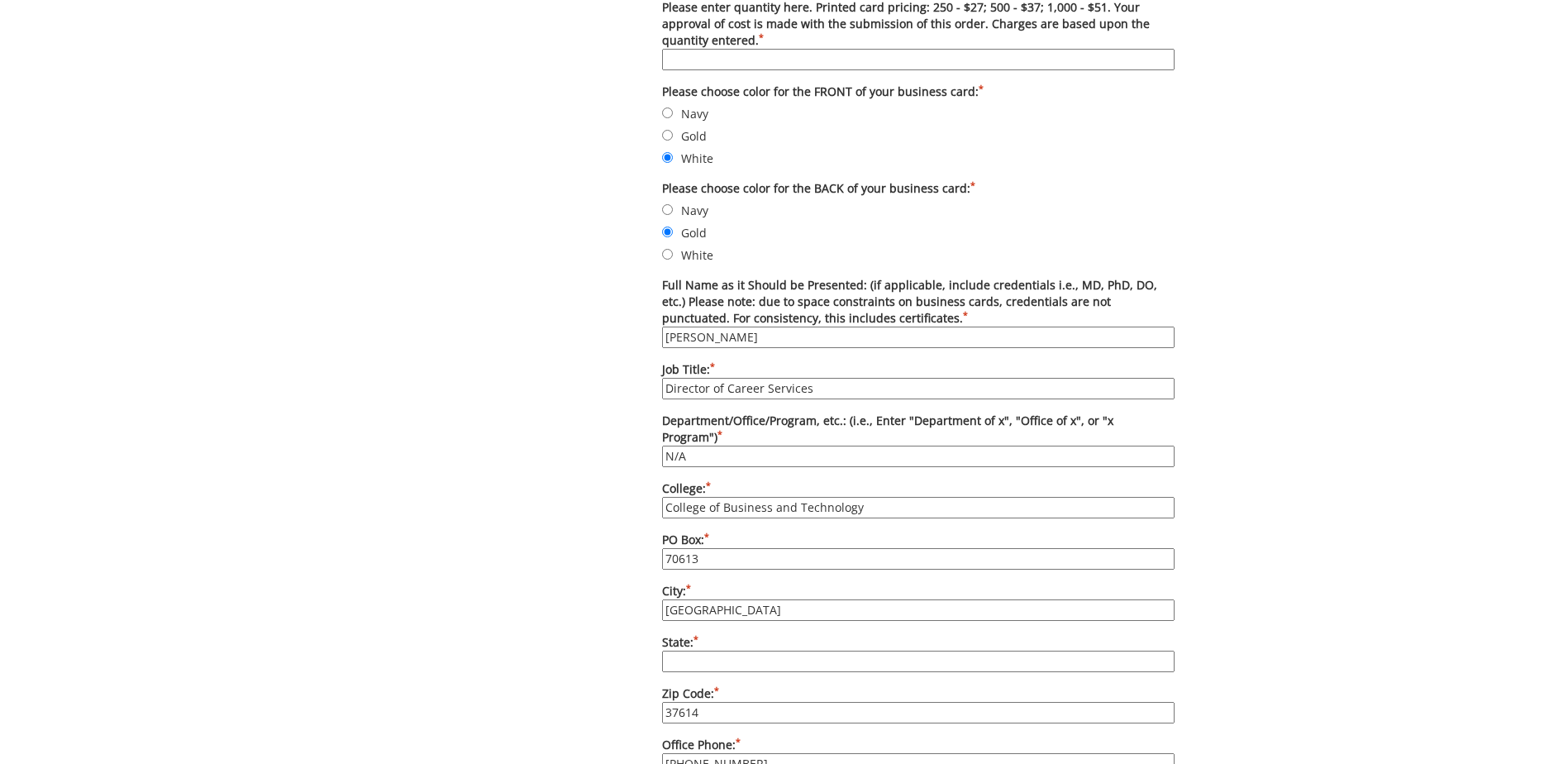
scroll to position [313, 0]
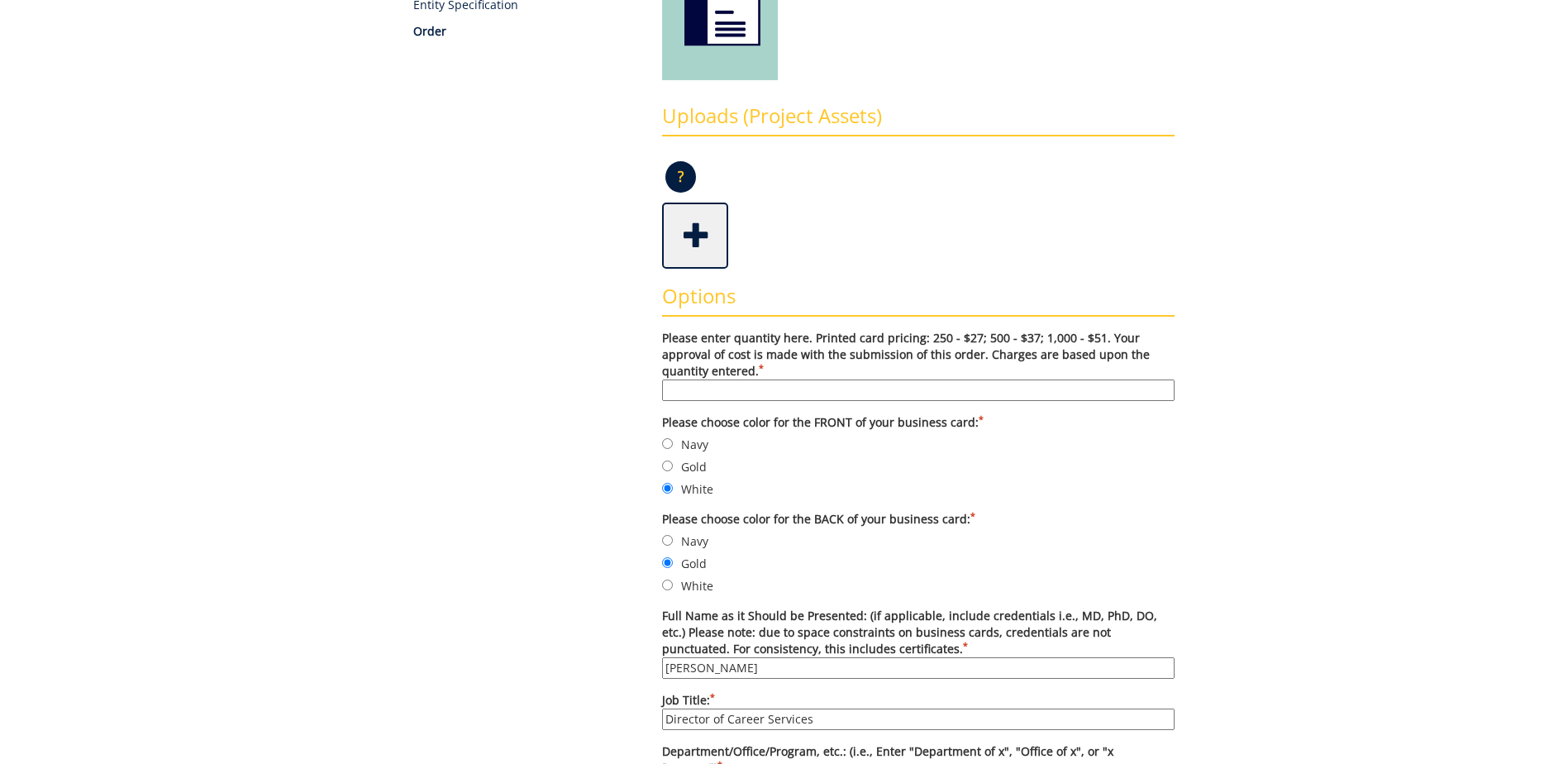
click at [729, 387] on input "Please enter quantity here. Printed card pricing: 250 - $27; 500 - $37; 1,000 -…" at bounding box center [918, 390] width 513 height 21
drag, startPoint x: 707, startPoint y: 382, endPoint x: 363, endPoint y: 387, distance: 344.0
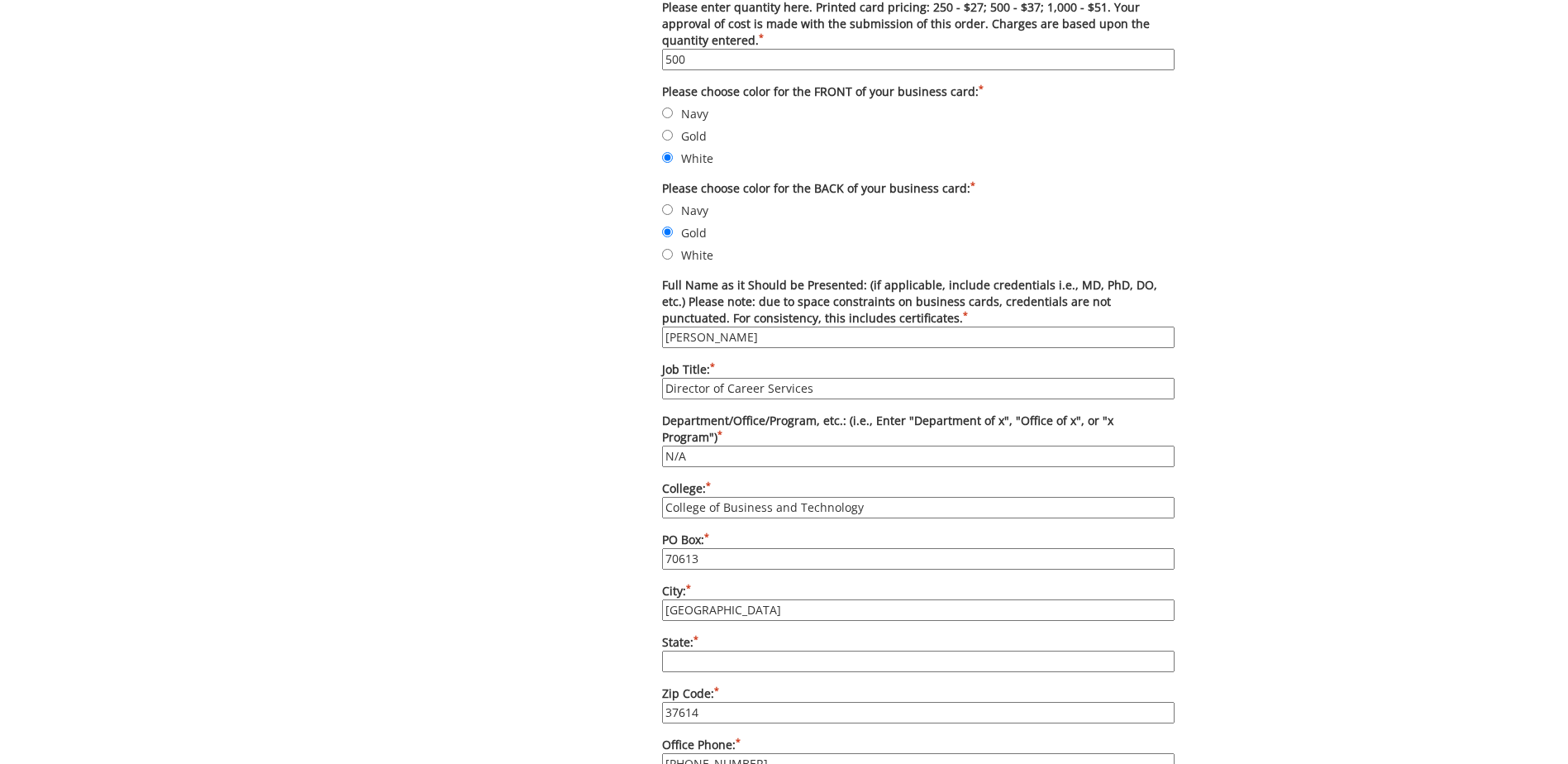
scroll to position [395, 0]
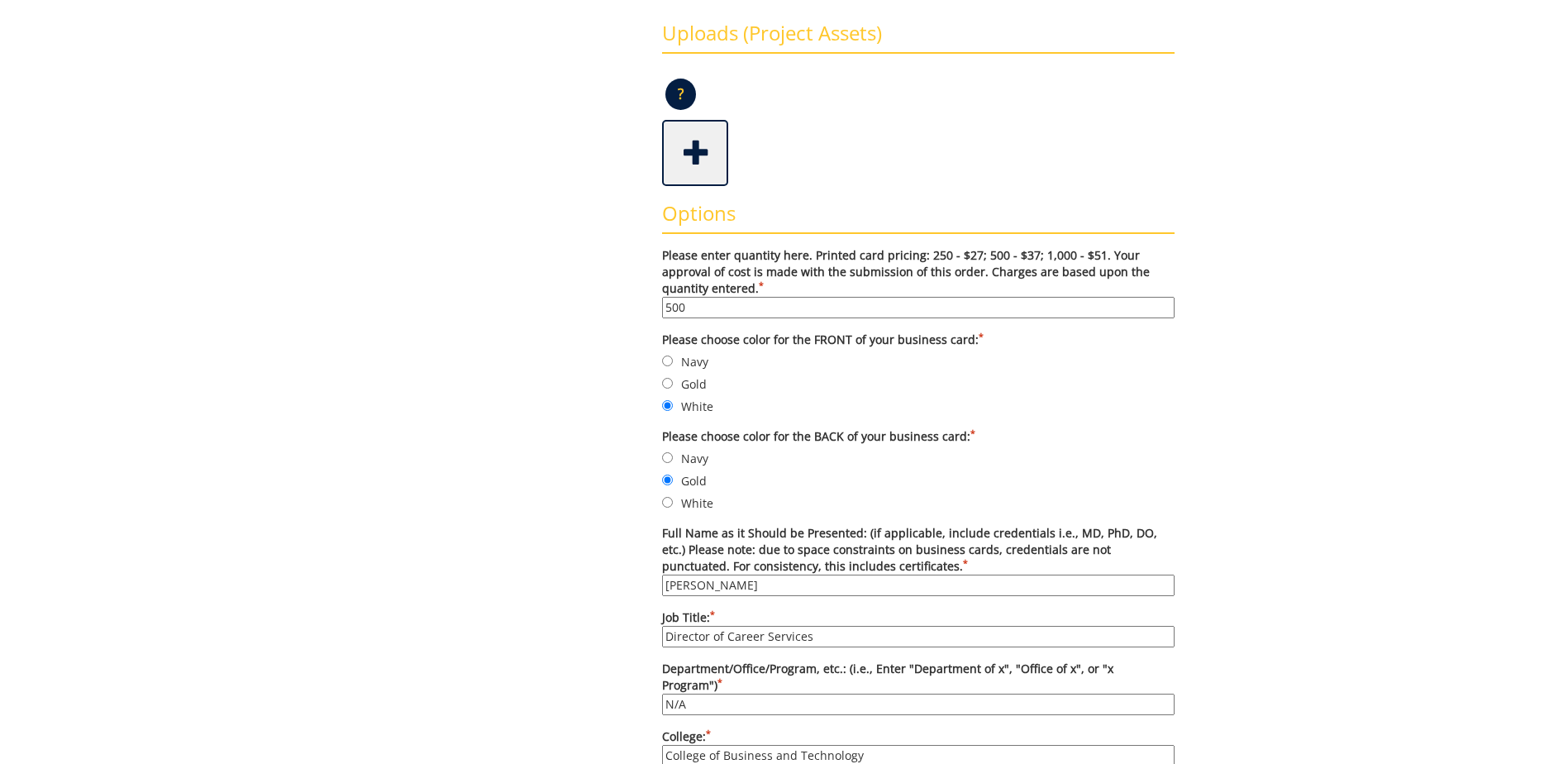
drag, startPoint x: 701, startPoint y: 303, endPoint x: 293, endPoint y: 326, distance: 408.6
click at [601, 306] on div "Some kind of message here. New Project Product Type Entity Specification Order …" at bounding box center [784, 736] width 806 height 1919
type input "250"
click at [482, 380] on div "Some kind of message here. New Project Product Type Entity Specification Order …" at bounding box center [784, 736] width 806 height 1919
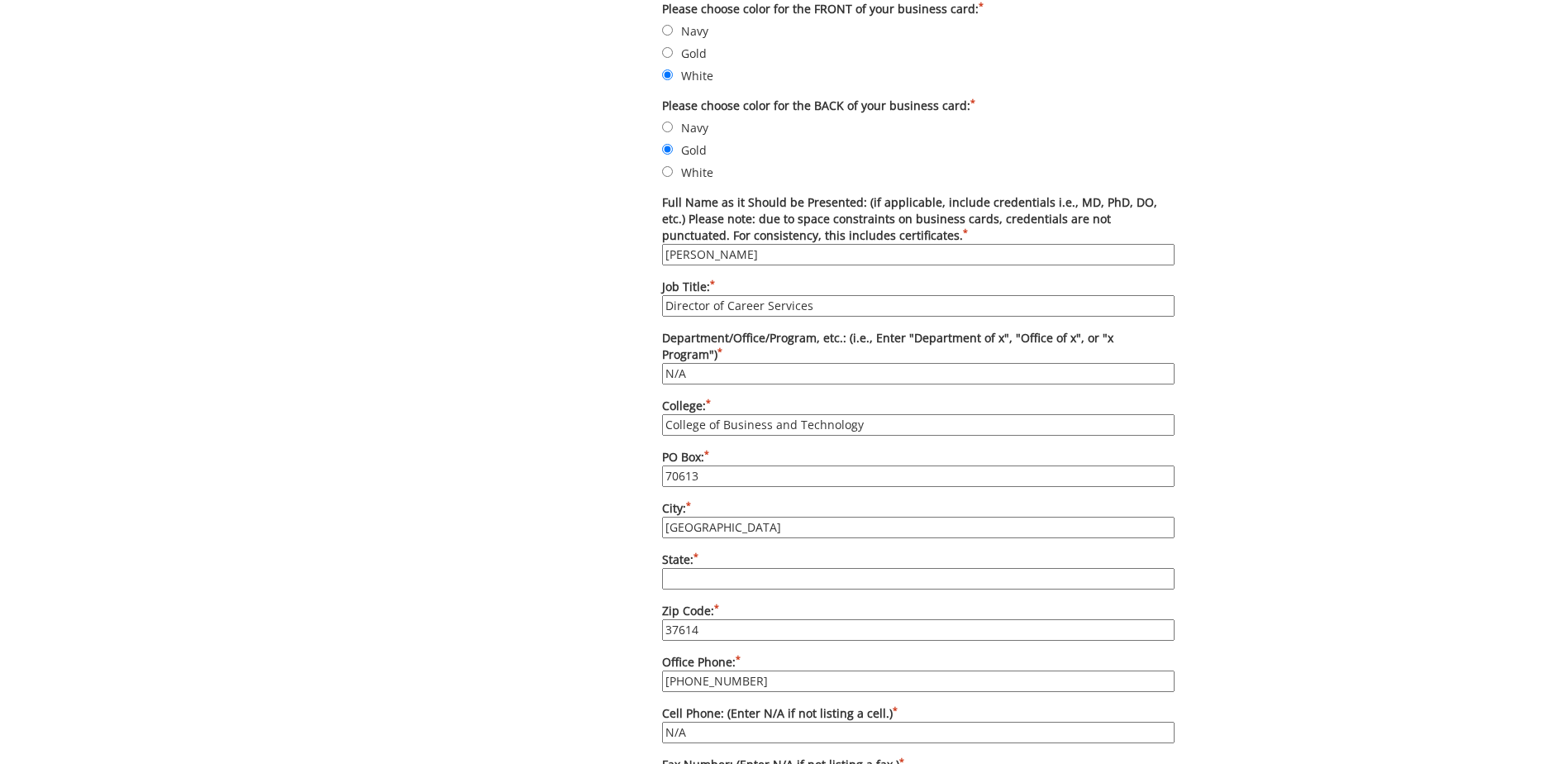
scroll to position [478, 0]
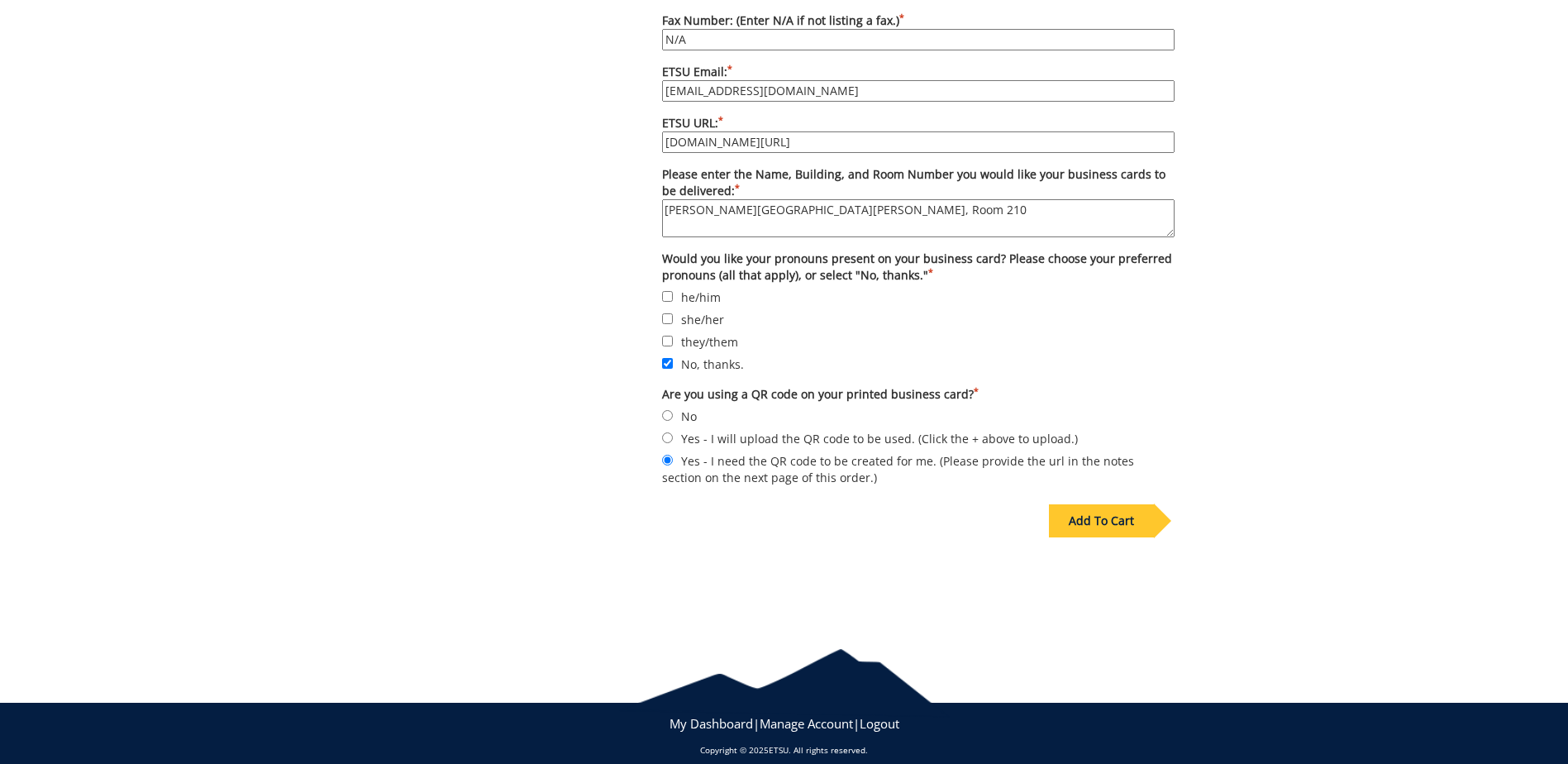
click at [1128, 504] on div "Add To Cart" at bounding box center [1102, 520] width 105 height 33
click at [1130, 504] on div "Add To Cart" at bounding box center [1102, 520] width 105 height 33
click at [569, 491] on div "Add To Cart" at bounding box center [784, 555] width 806 height 130
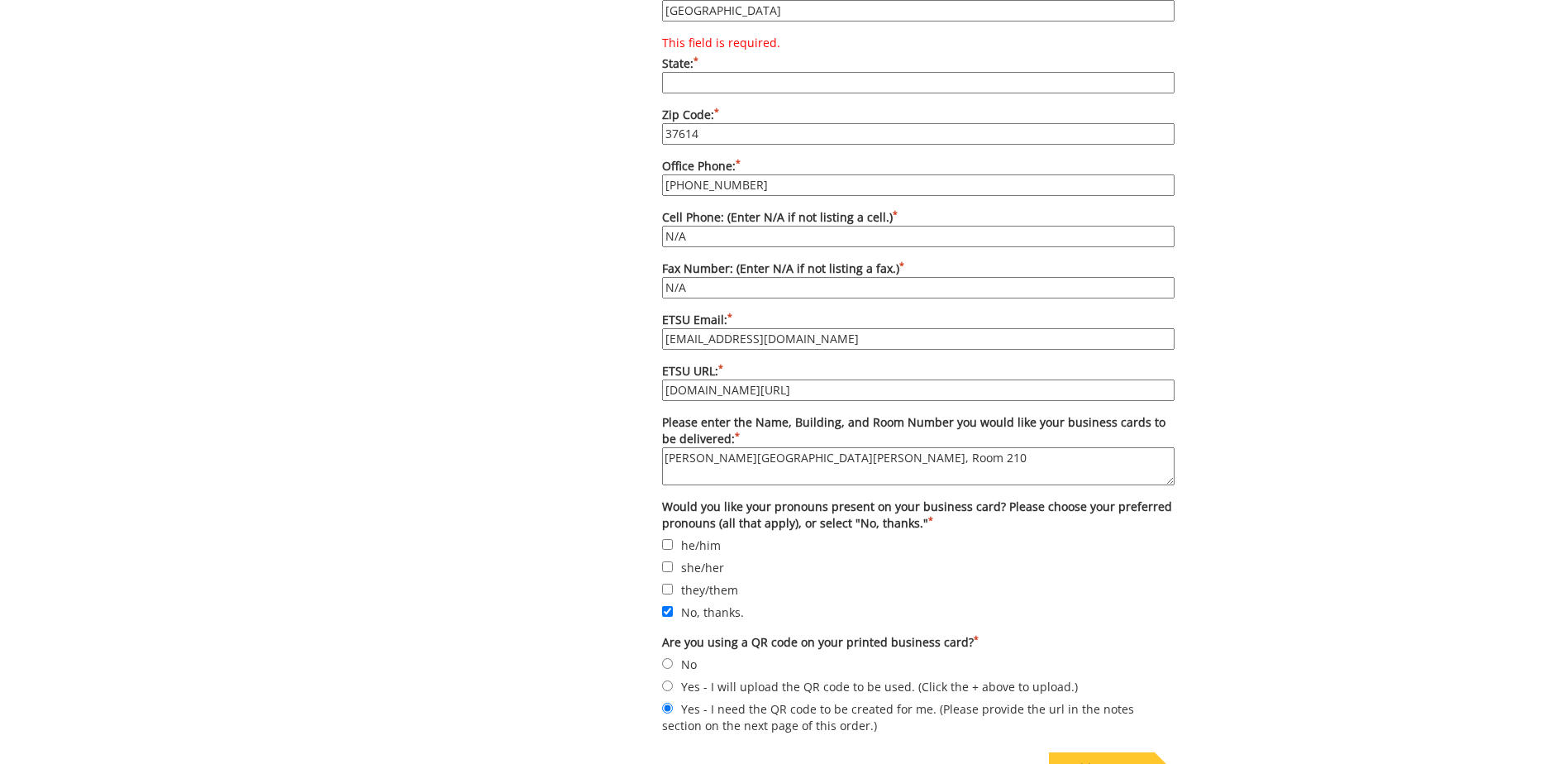
scroll to position [995, 0]
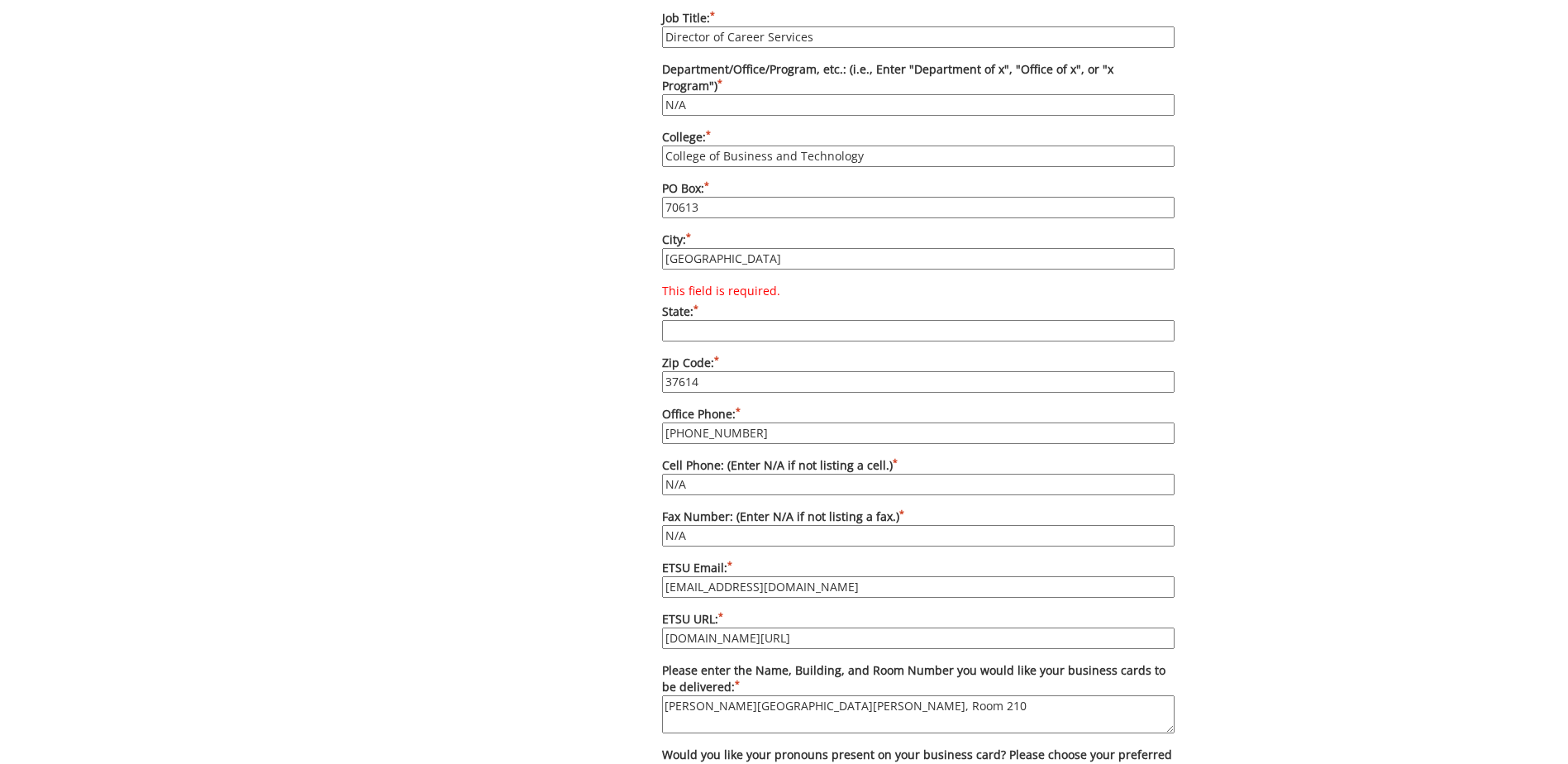
click at [703, 320] on input "This field is required. State: *" at bounding box center [918, 331] width 513 height 21
type input "TN"
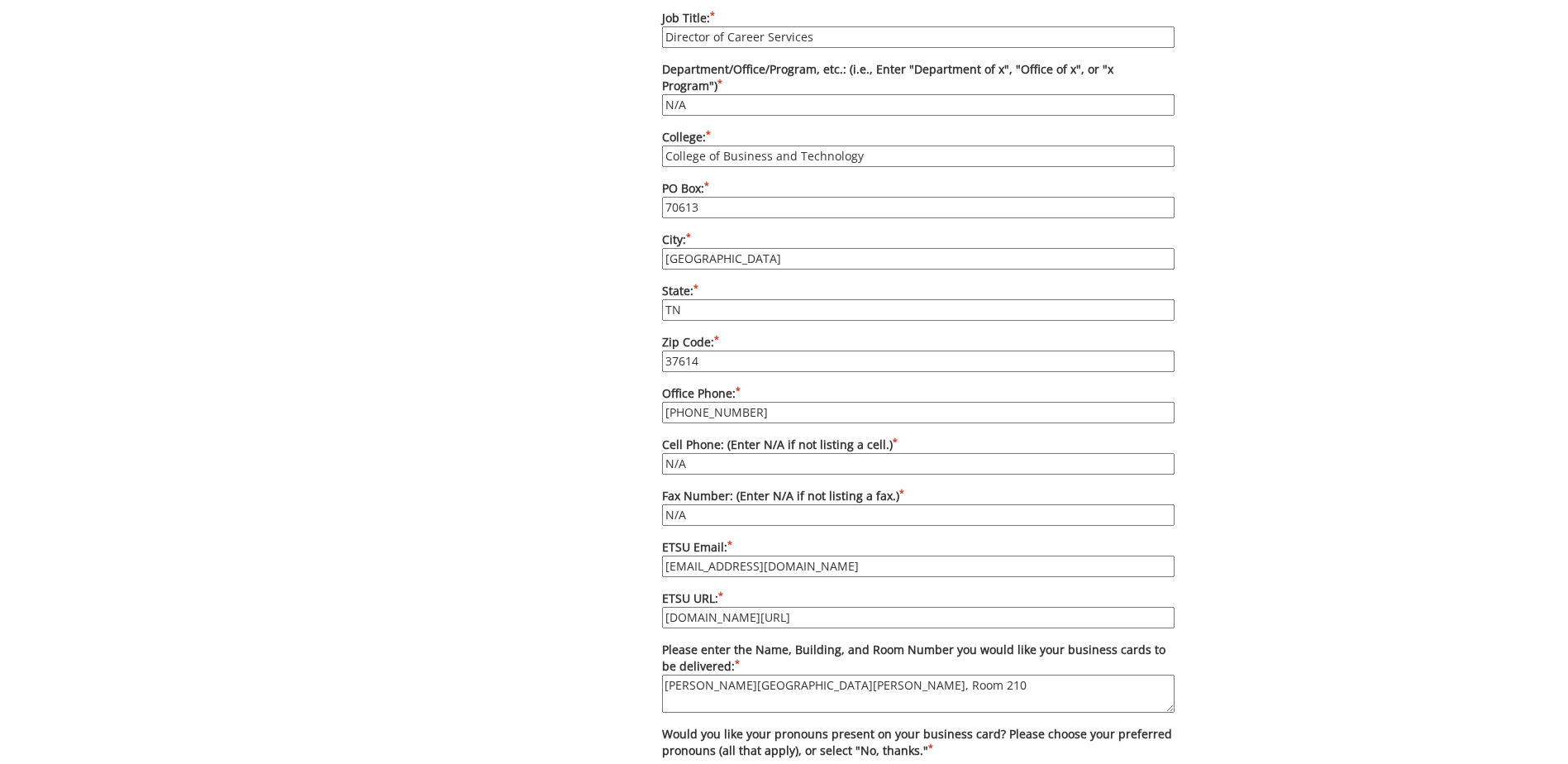
click at [591, 389] on div "Some kind of message here. New Project Product Type Entity Specification Order …" at bounding box center [784, 137] width 806 height 1919
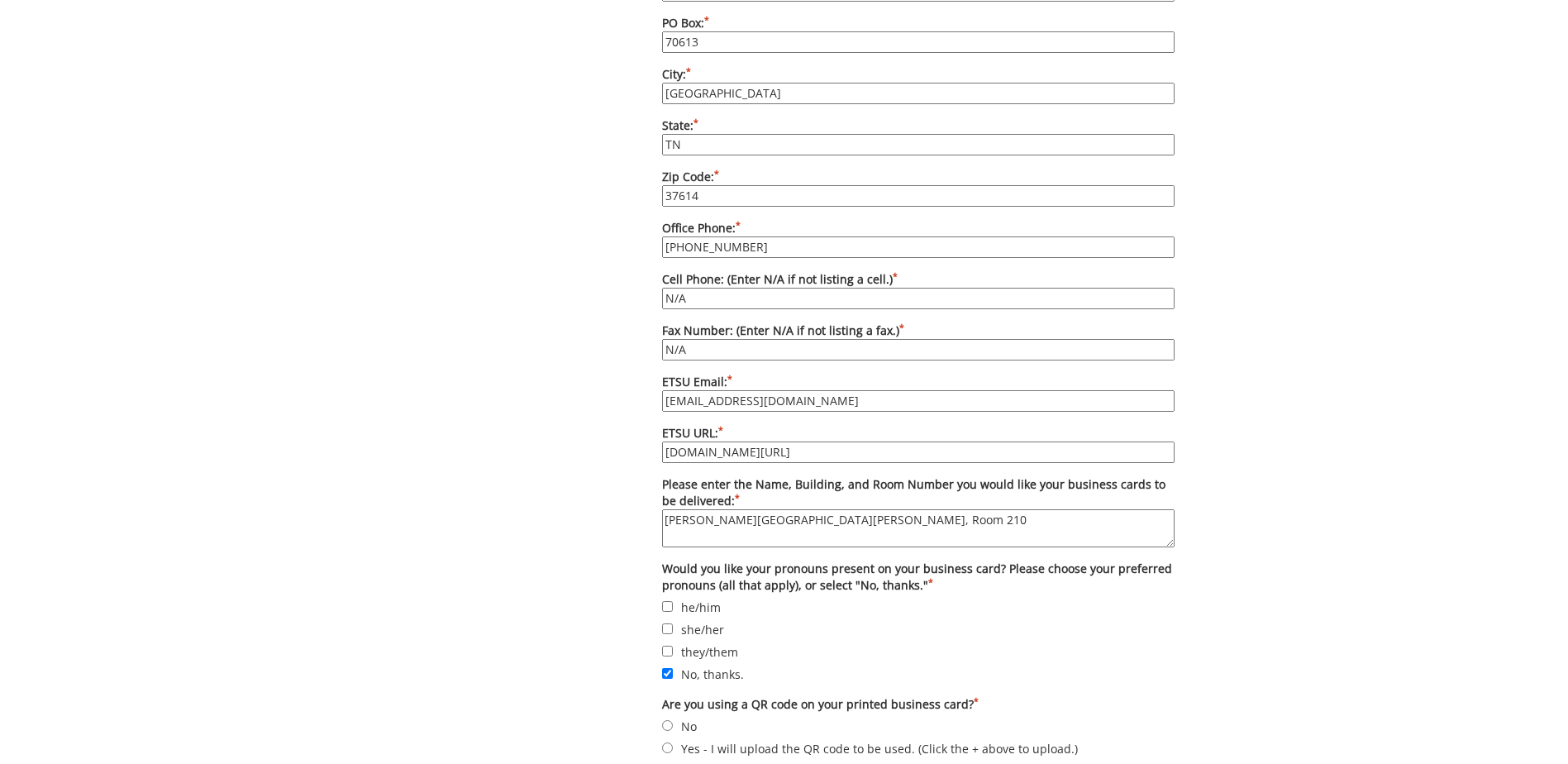
scroll to position [1470, 0]
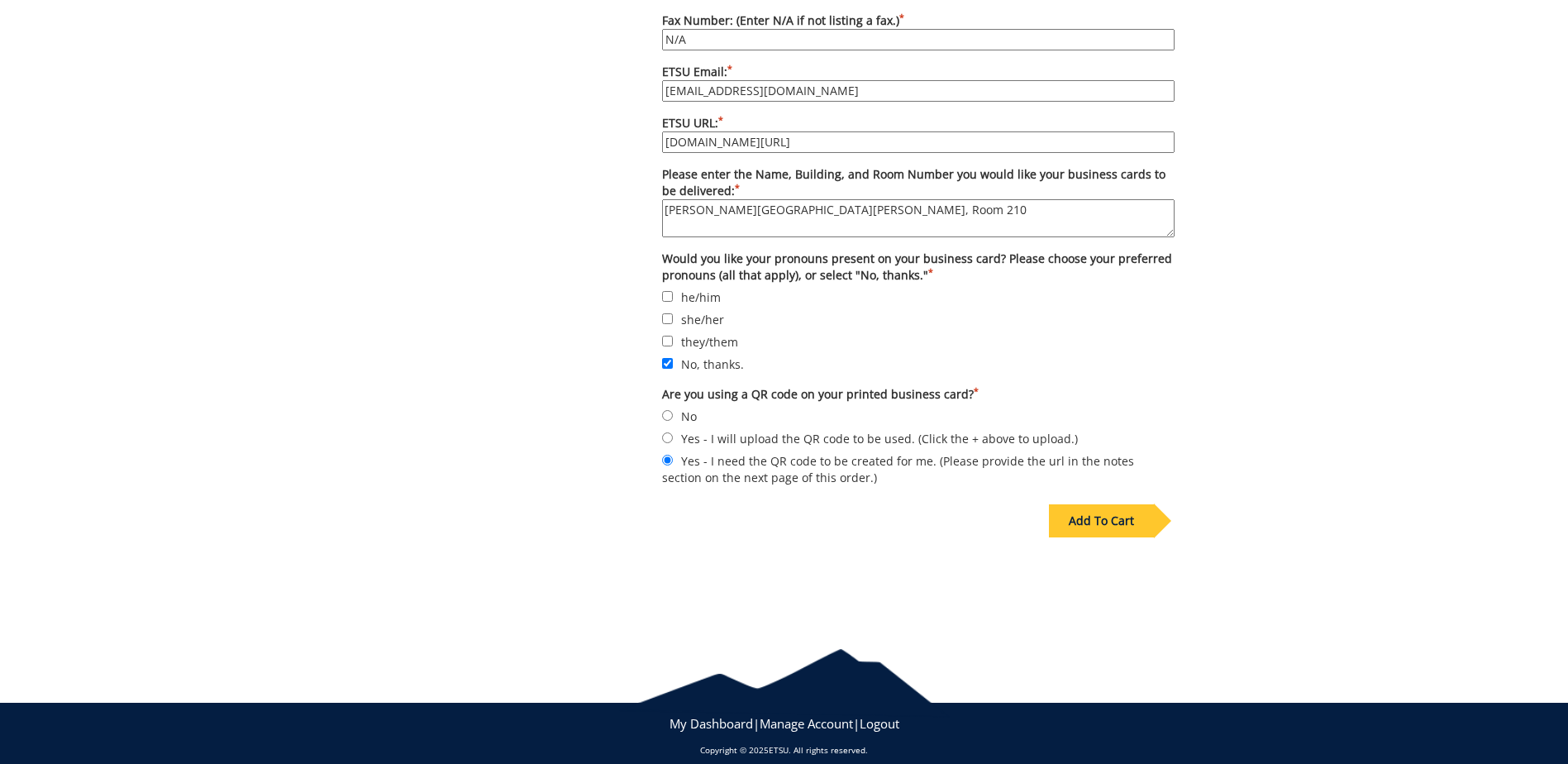
click at [1096, 504] on div "Add To Cart" at bounding box center [1102, 520] width 105 height 33
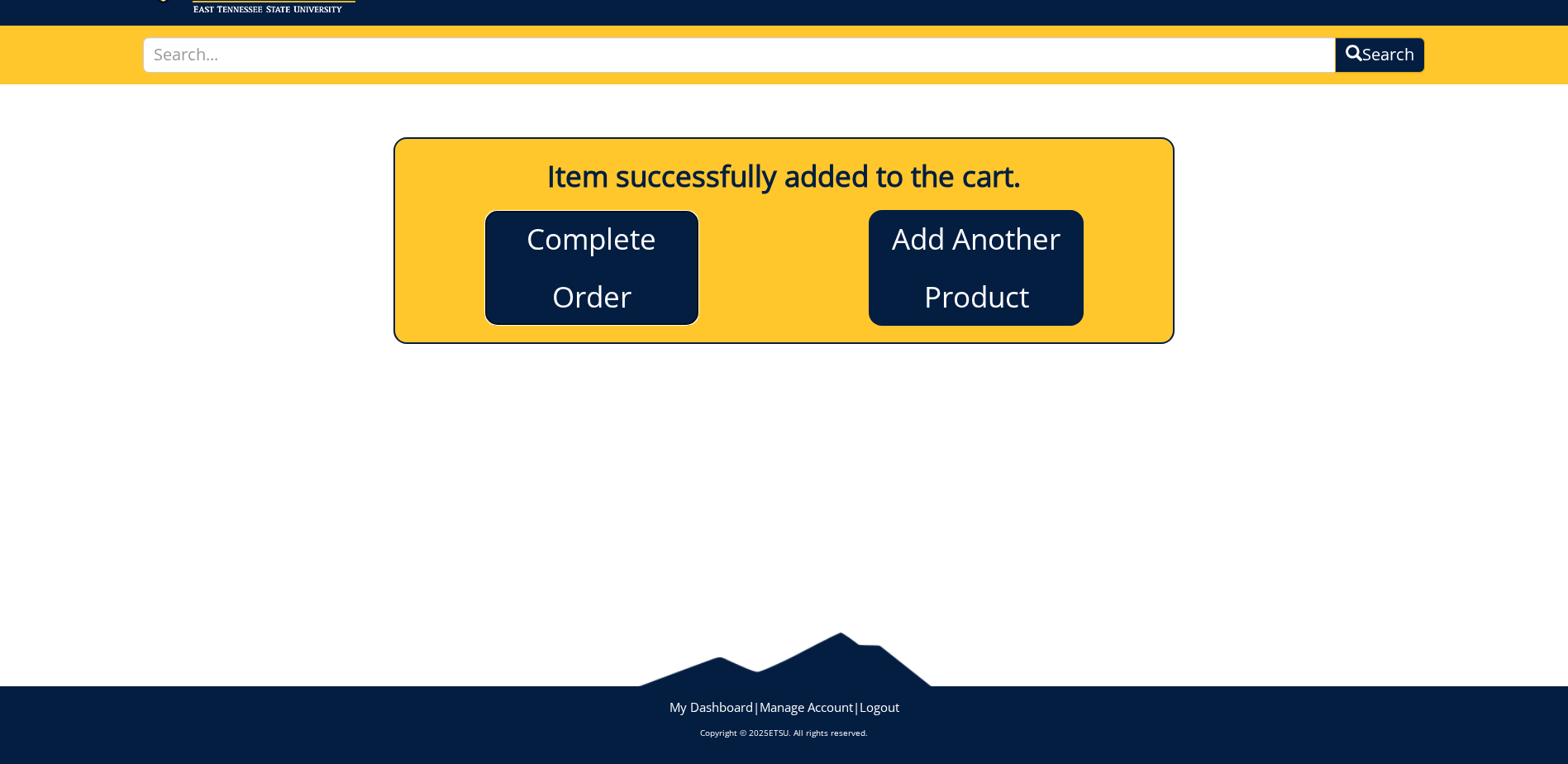
click at [592, 323] on link "Complete Order" at bounding box center [591, 268] width 215 height 116
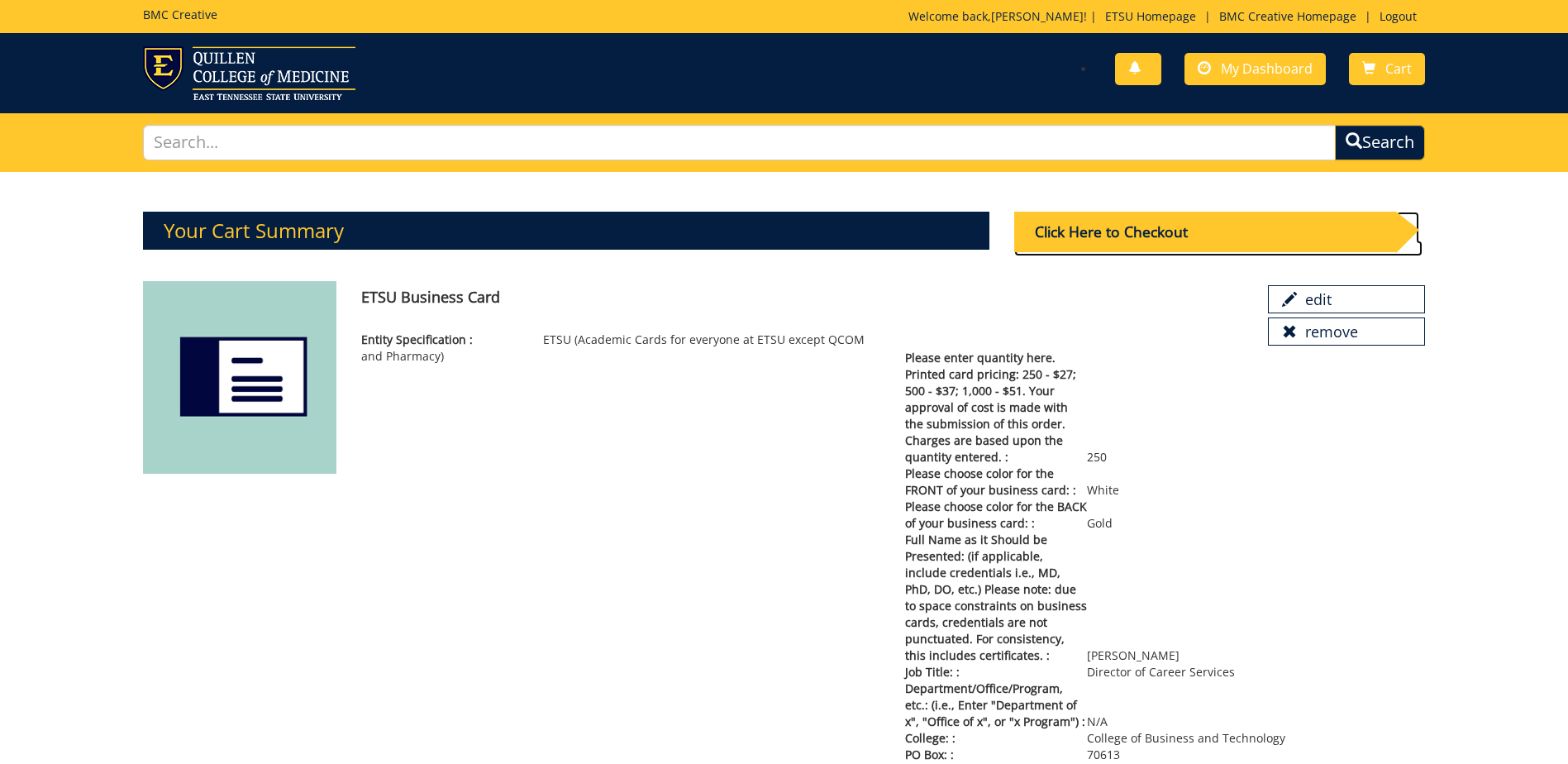
click at [1119, 238] on div "Click Here to Checkout" at bounding box center [1204, 231] width 382 height 40
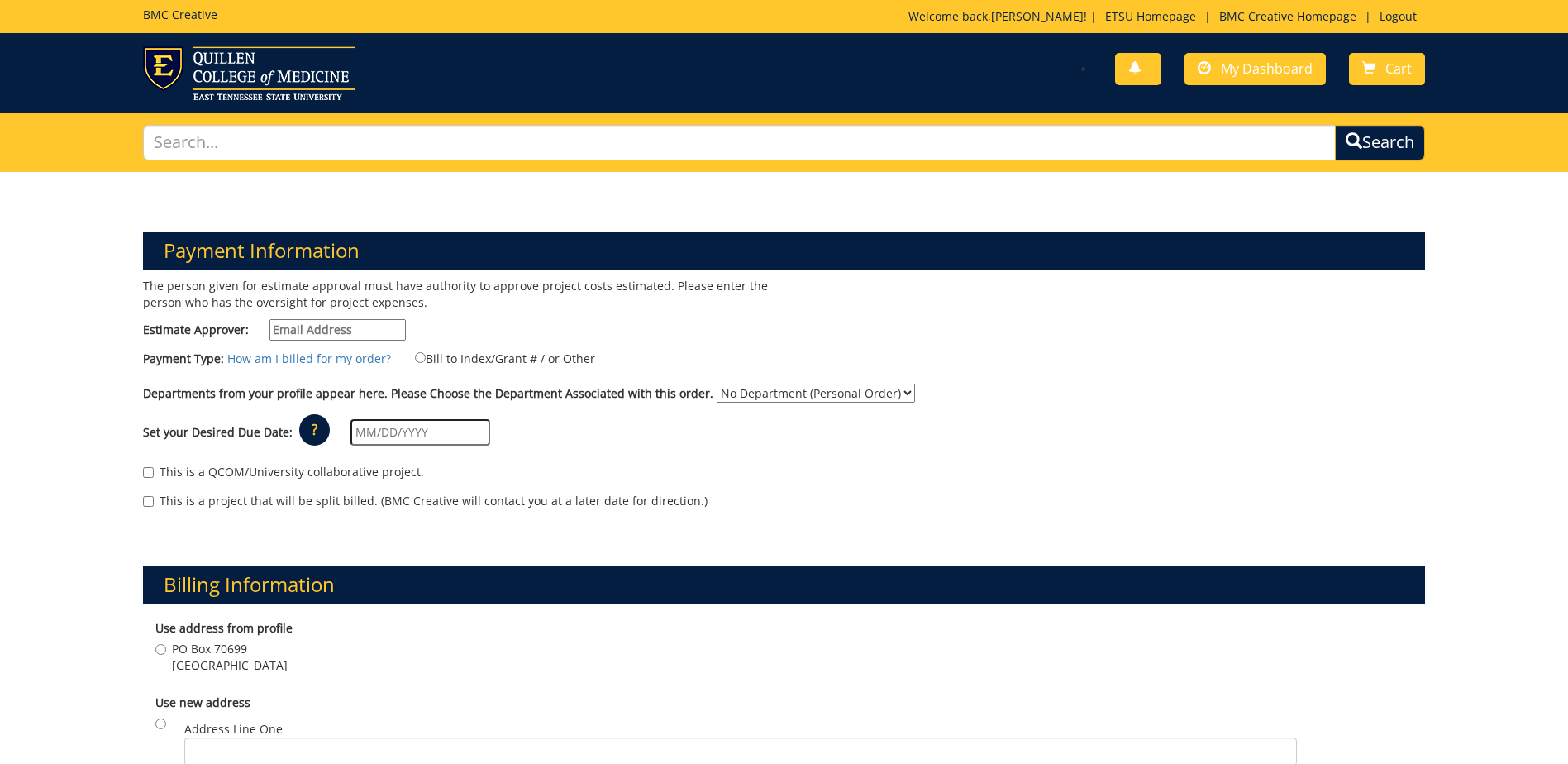
click at [302, 327] on input "Estimate Approver:" at bounding box center [338, 330] width 137 height 21
type input "[EMAIL_ADDRESS][DOMAIN_NAME]"
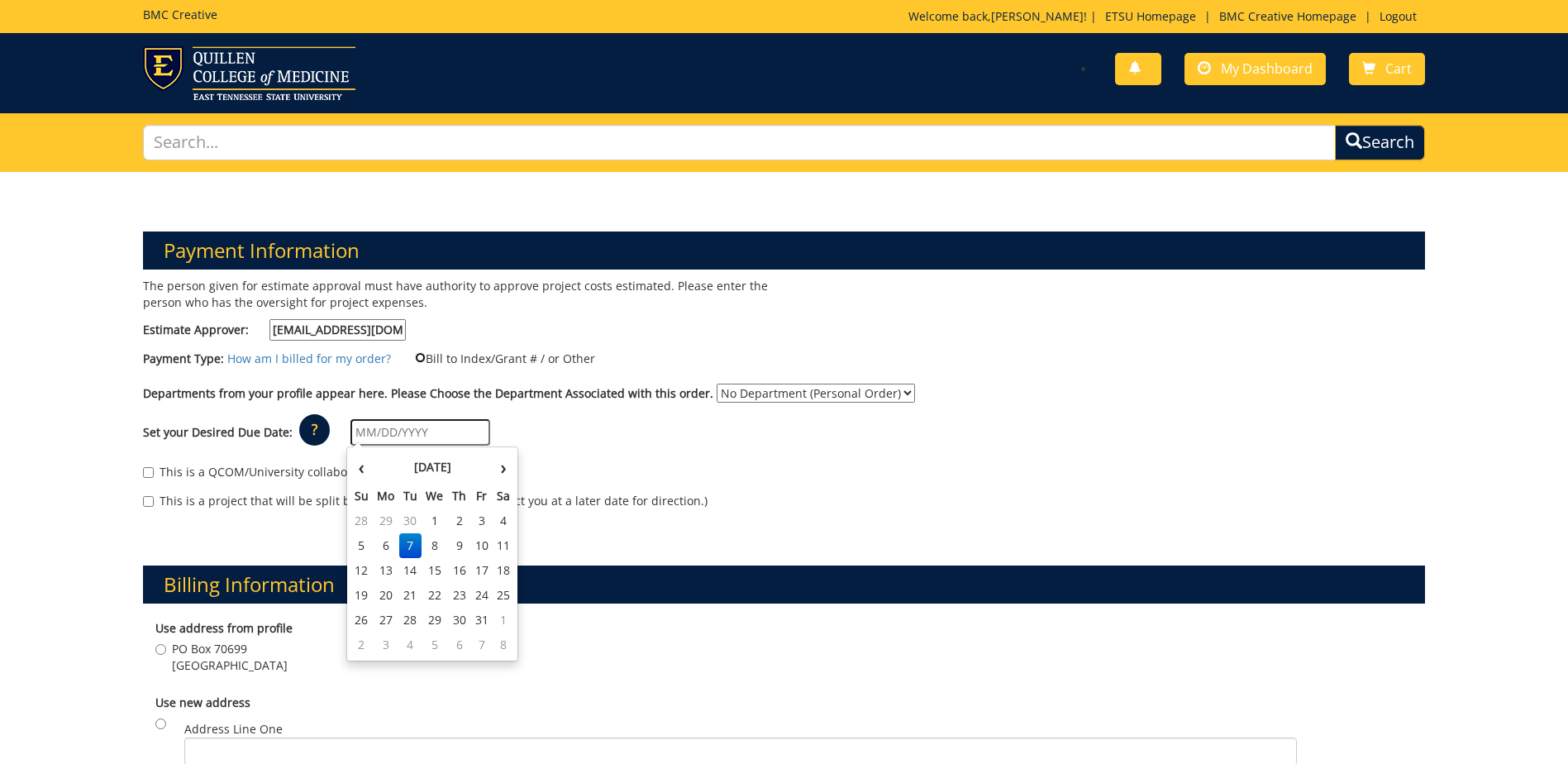
click at [417, 361] on input "Bill to Index/Grant # / or Other" at bounding box center [421, 357] width 11 height 11
radio input "true"
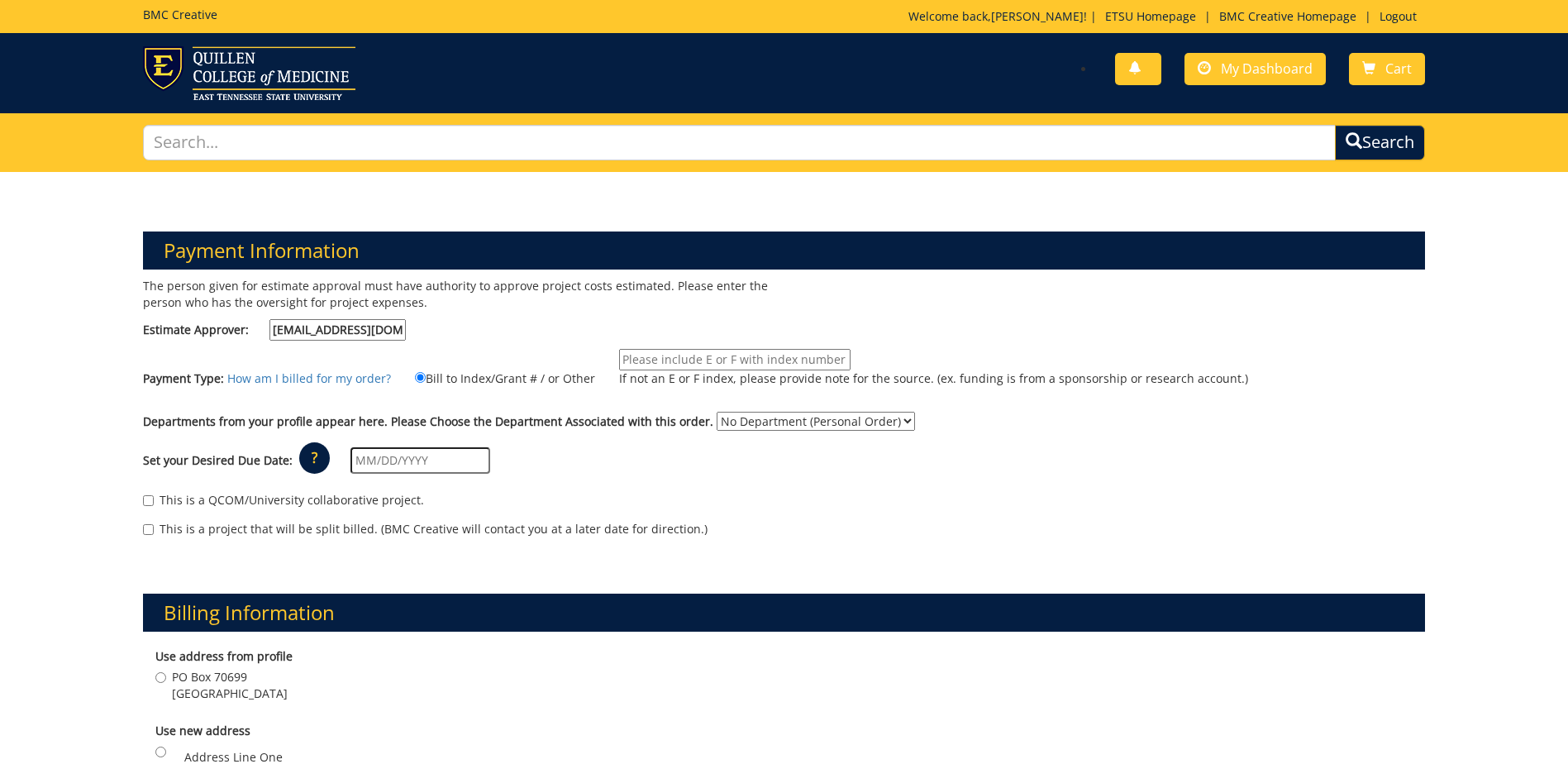
drag, startPoint x: 680, startPoint y: 360, endPoint x: 674, endPoint y: 344, distance: 17.1
click at [681, 360] on input "If not an E or F index, please provide note for the source. (ex. funding is fro…" at bounding box center [734, 359] width 231 height 21
type input "TBD"
click at [664, 336] on div "The person given for estimate approval must have authority to approve project c…" at bounding box center [457, 314] width 653 height 71
click at [761, 421] on select "No Department (Personal Order) Business and Technology (CBT)" at bounding box center [816, 421] width 198 height 19
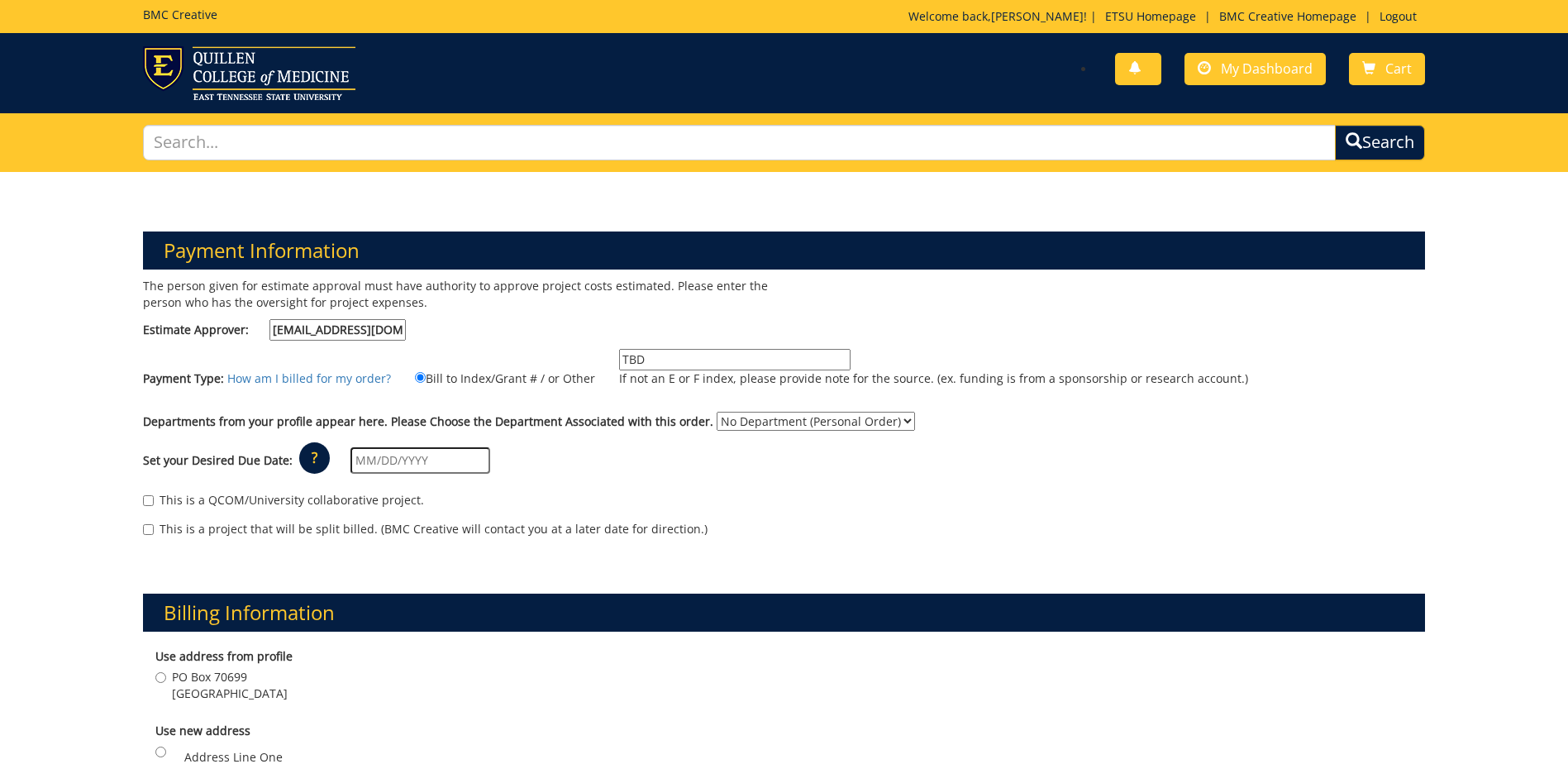
select select "33"
click at [717, 412] on select "No Department (Personal Order) Business and Technology (CBT)" at bounding box center [816, 421] width 198 height 19
click at [374, 462] on input "text" at bounding box center [420, 461] width 139 height 27
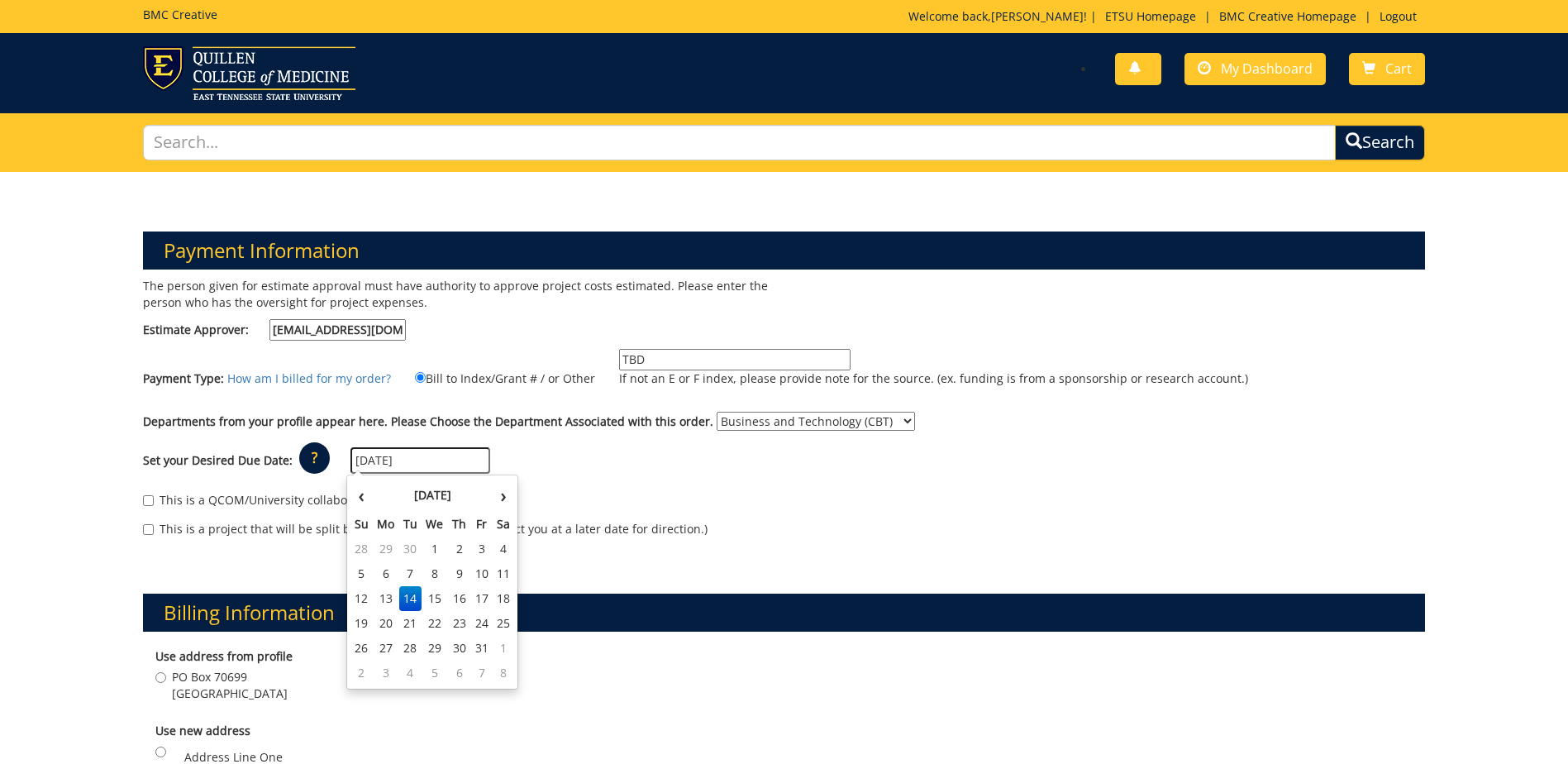
type input "10/14/2025"
click at [157, 420] on label "Departments from your profile appear here. Please Choose the Department Associa…" at bounding box center [428, 422] width 570 height 17
click at [717, 420] on select "No Department (Personal Order) Business and Technology (CBT)" at bounding box center [816, 421] width 198 height 19
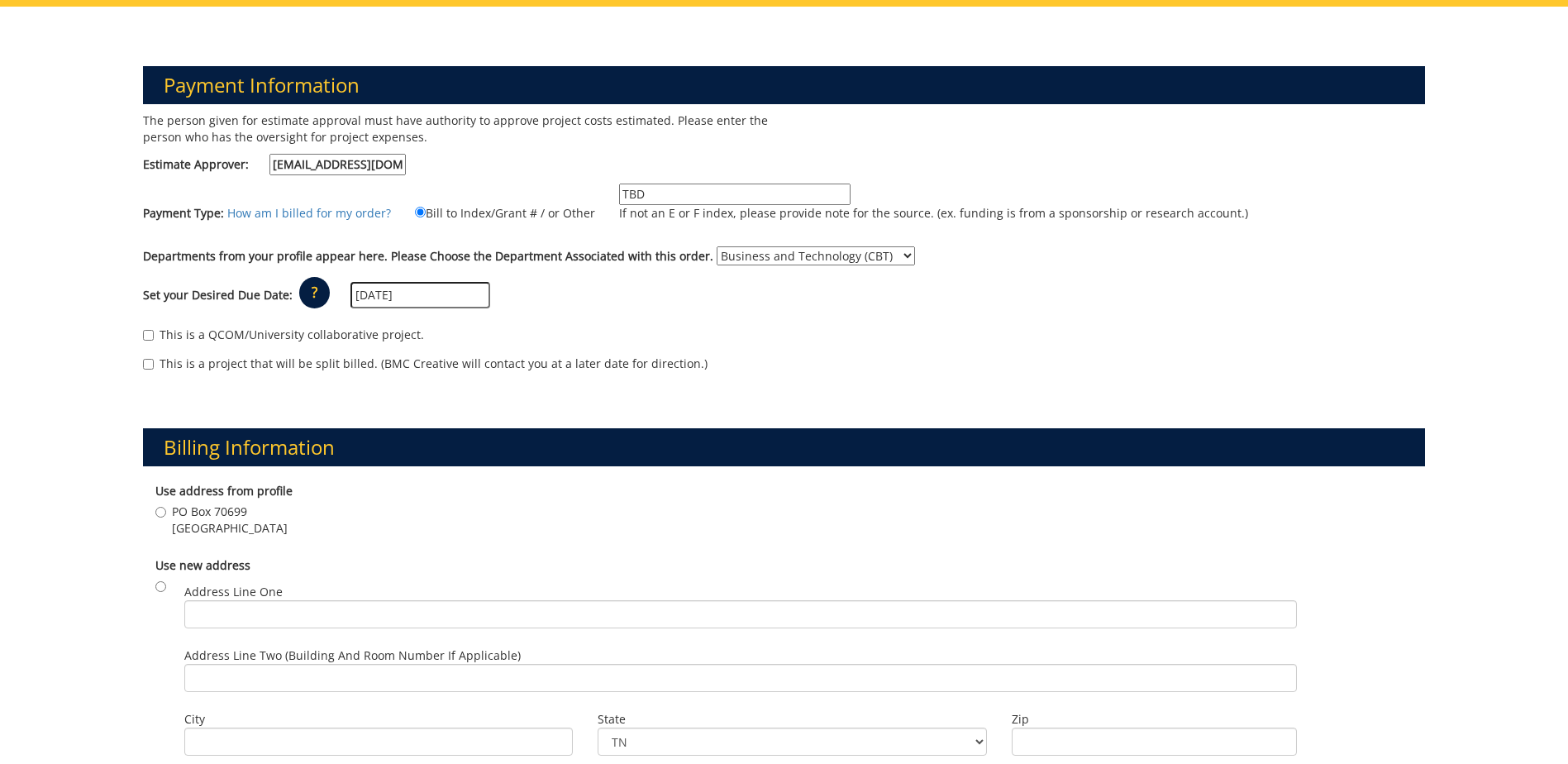
click at [160, 524] on label "PO Box 70699 Johnson City , TN 37614" at bounding box center [222, 520] width 132 height 33
click at [160, 517] on input "PO Box 70699 Johnson City , TN 37614" at bounding box center [161, 512] width 11 height 11
radio input "true"
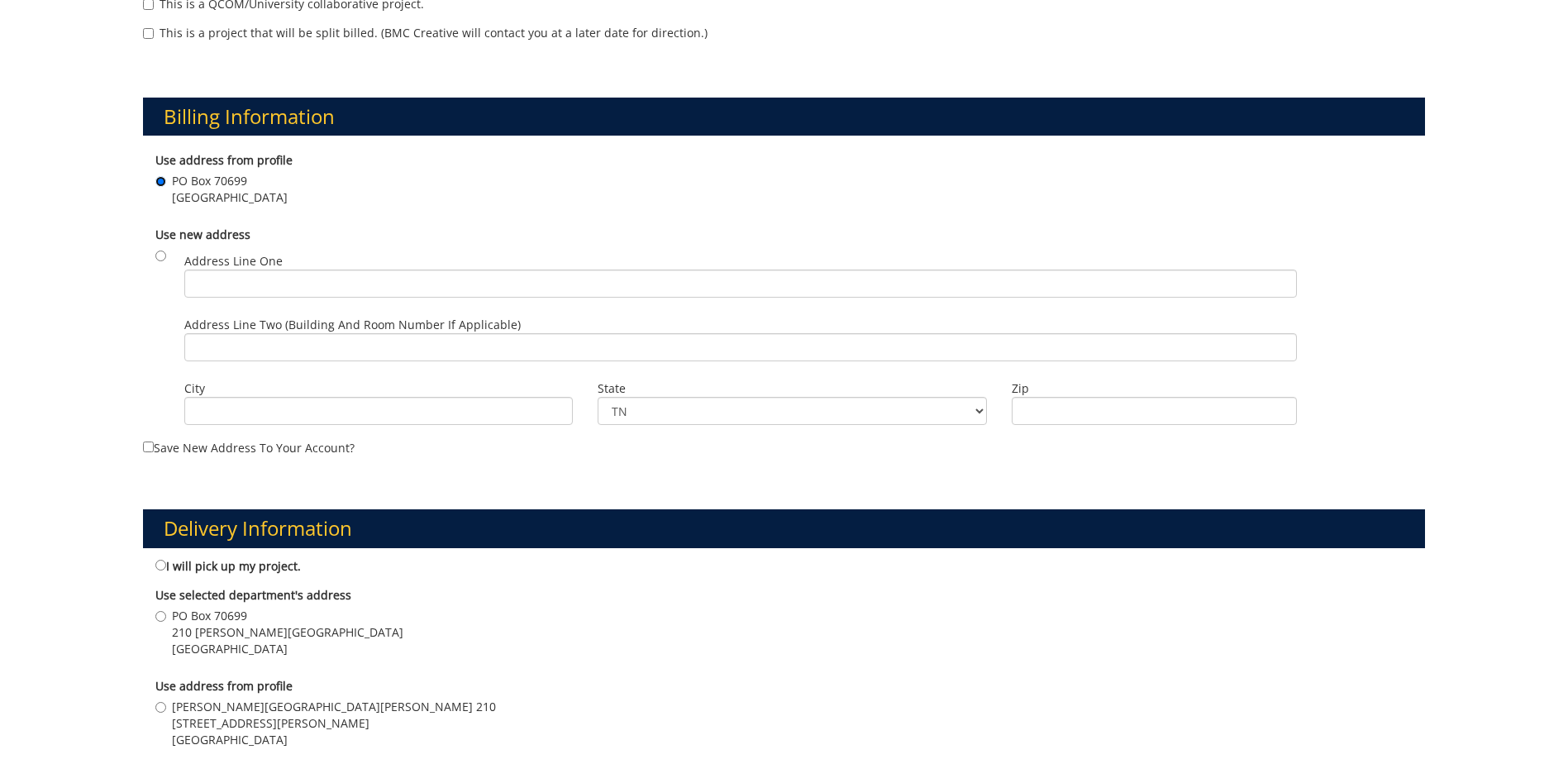
scroll to position [744, 0]
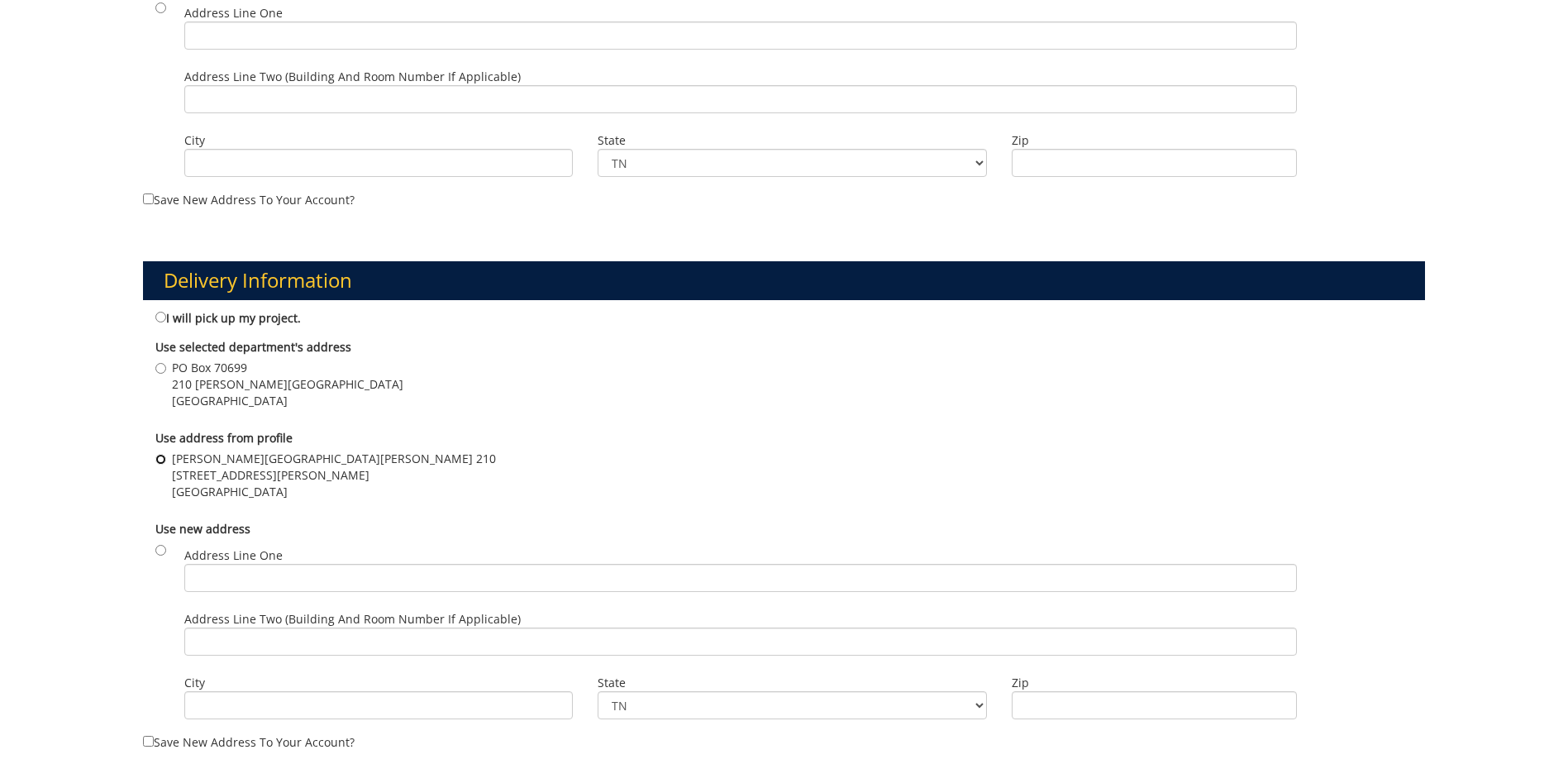
click at [158, 461] on input "Sam Wilson Hall Room 210 200 Ross Drive Johnson City , TN 37614" at bounding box center [161, 459] width 11 height 11
radio input "true"
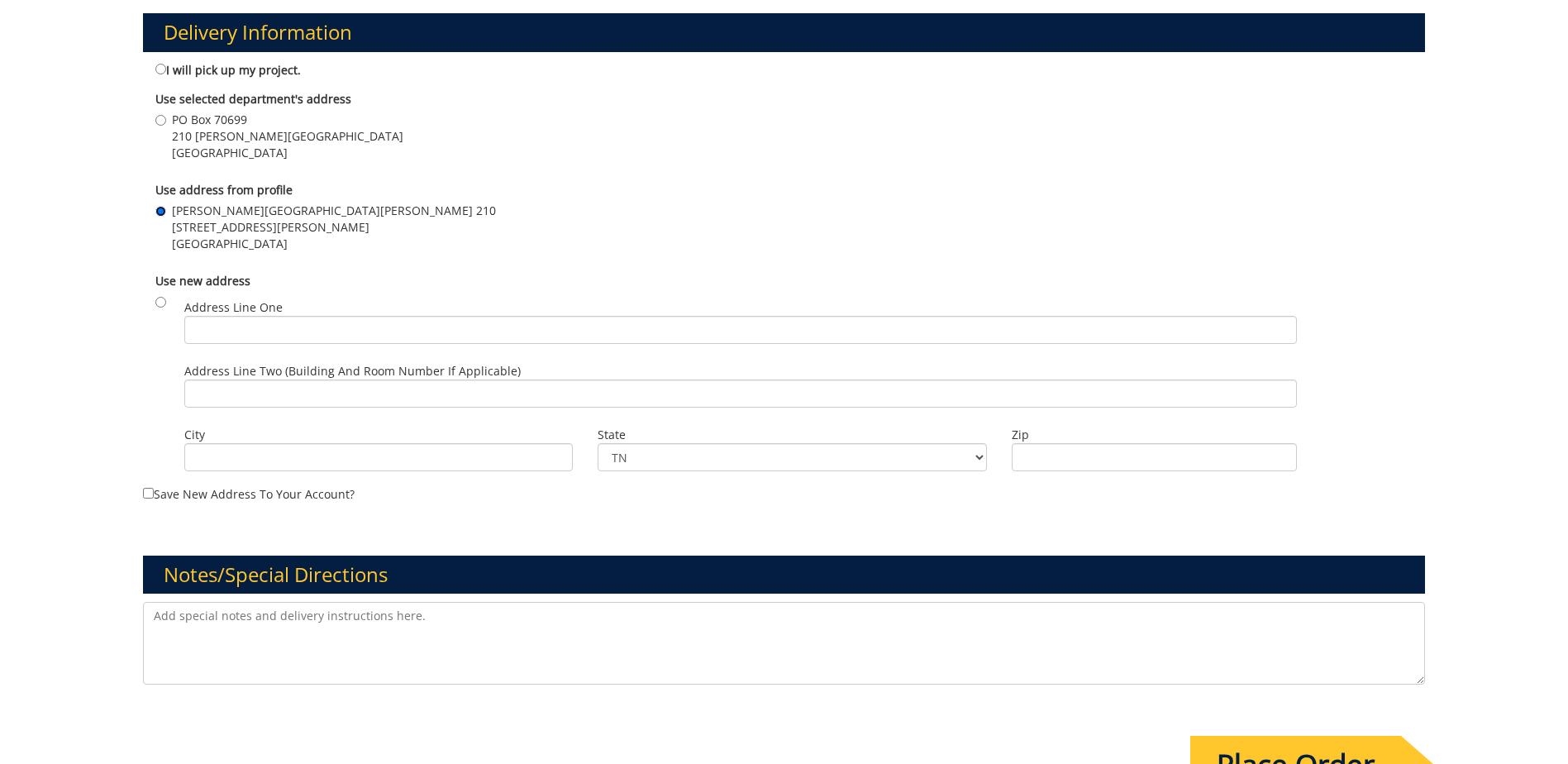
scroll to position [1240, 0]
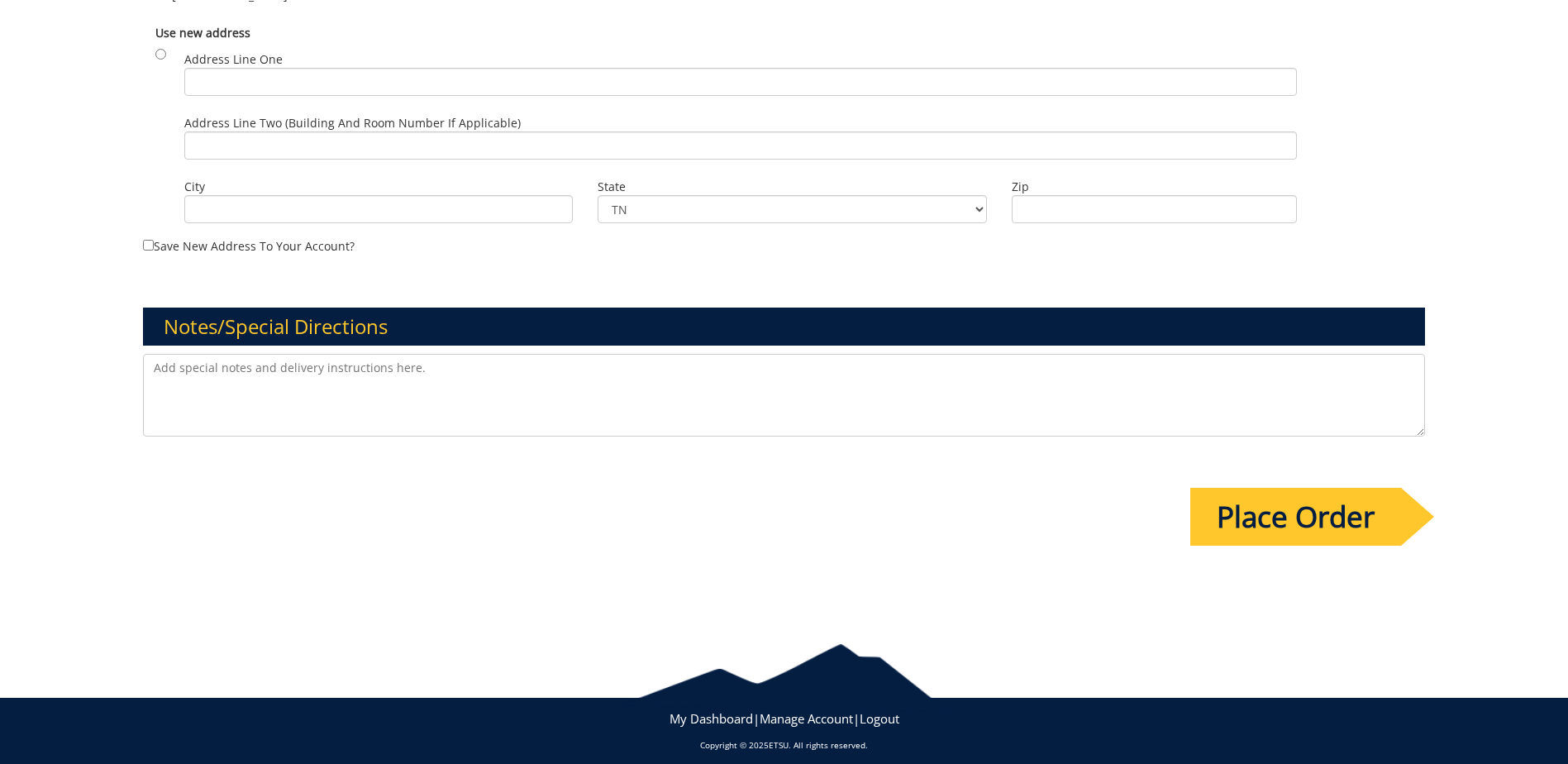
click at [232, 388] on textarea at bounding box center [784, 395] width 1282 height 83
click at [350, 390] on textarea "QR Code URL:" at bounding box center [784, 395] width 1282 height 83
paste textarea "https://www.etsu.edu/cbat/careerservices/"
type textarea "QR Code URL: https://www.etsu.edu/cbat/careerservices"
click at [1393, 520] on input "Place Order" at bounding box center [1295, 516] width 211 height 58
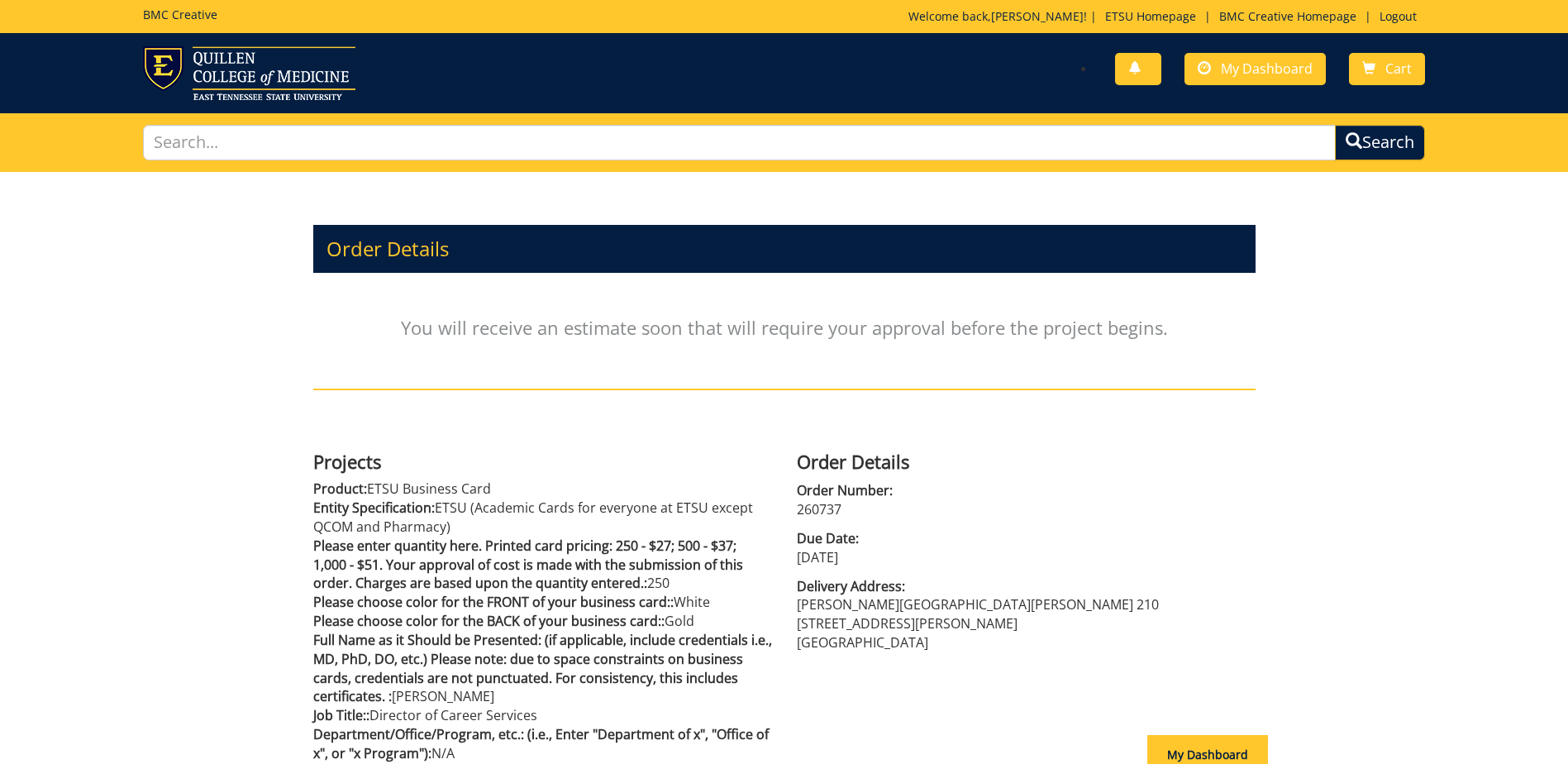
scroll to position [496, 0]
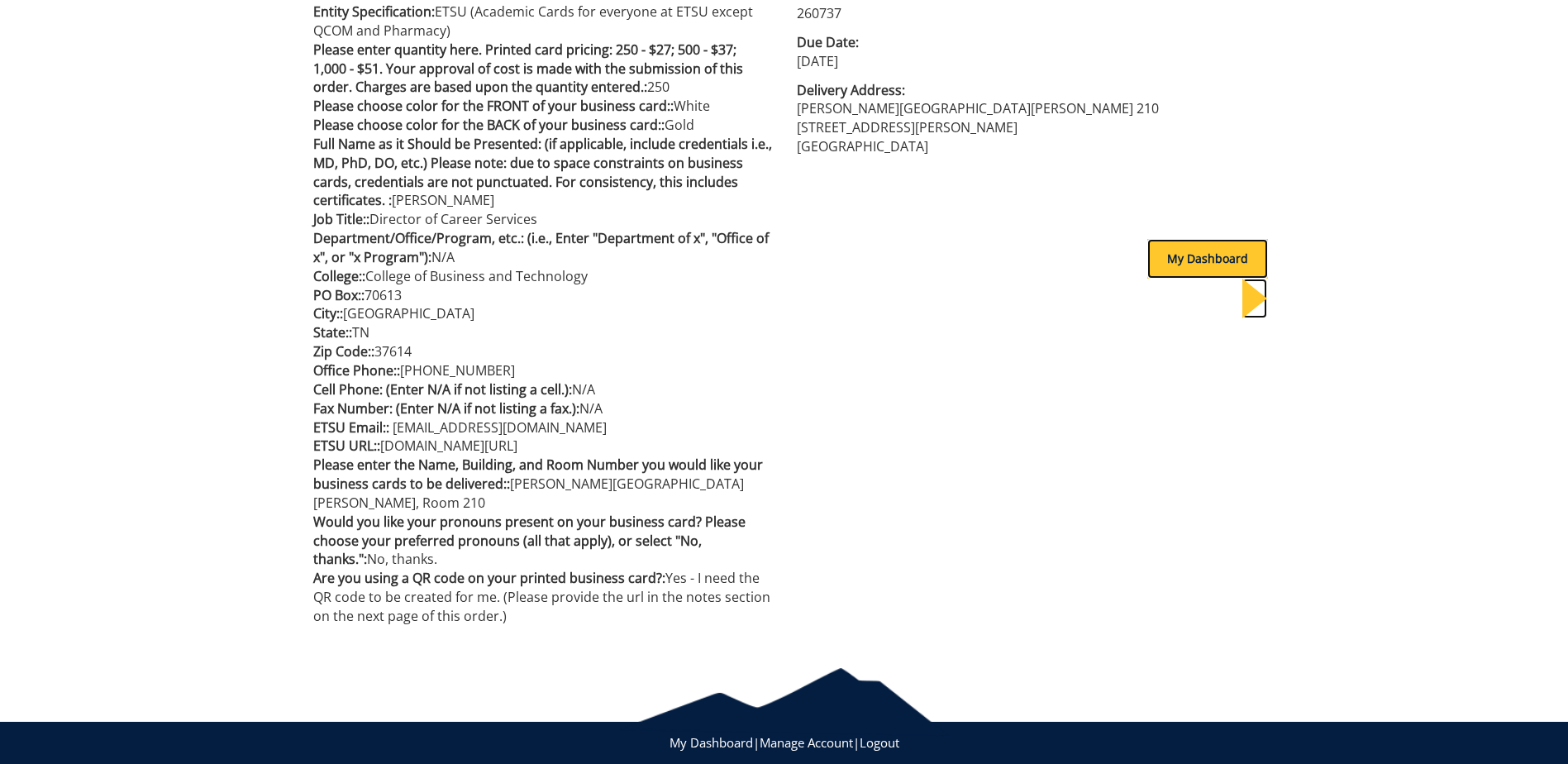
click at [1203, 263] on div "My Dashboard" at bounding box center [1207, 258] width 121 height 39
